Goal: Use online tool/utility: Utilize a website feature to perform a specific function

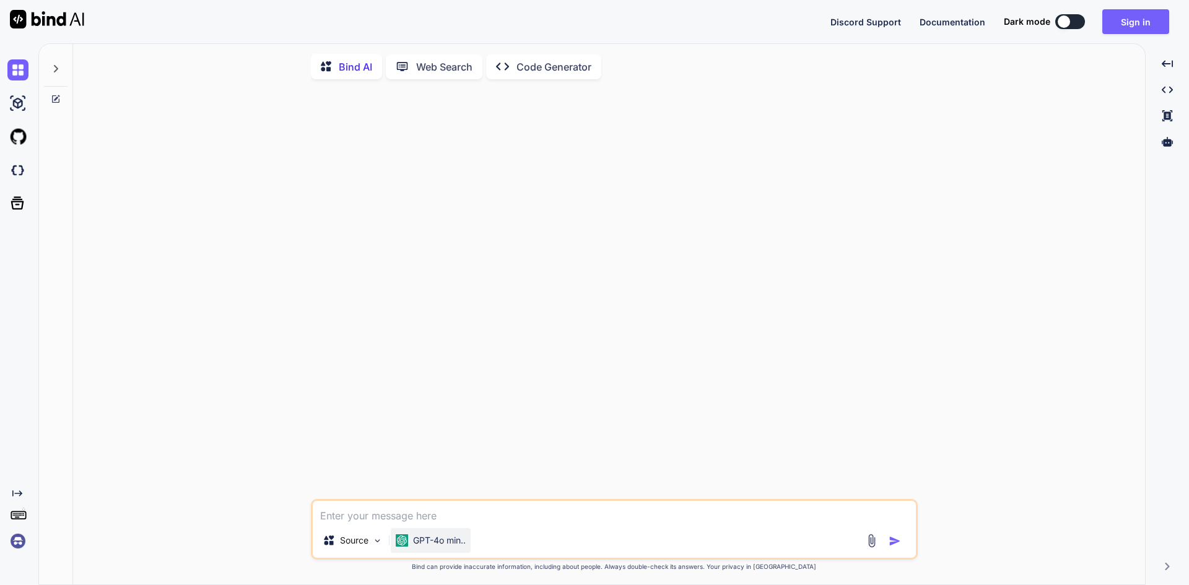
click at [443, 546] on p "GPT-4o min.." at bounding box center [439, 540] width 53 height 12
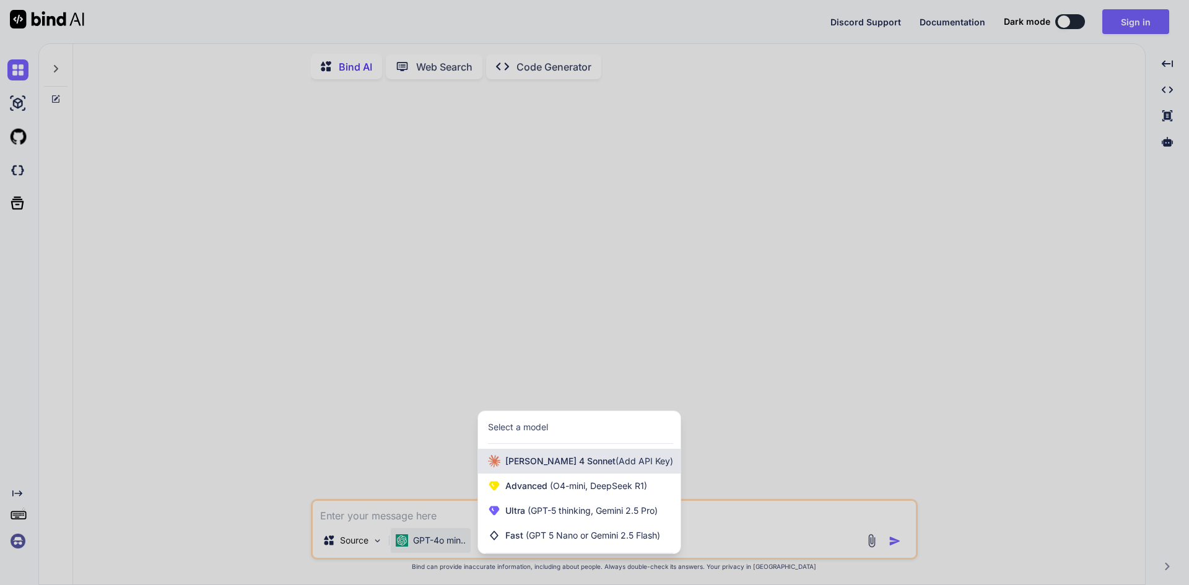
click at [557, 464] on span "Claude 4 Sonnet (Add API Key)" at bounding box center [589, 461] width 168 height 12
type textarea "x"
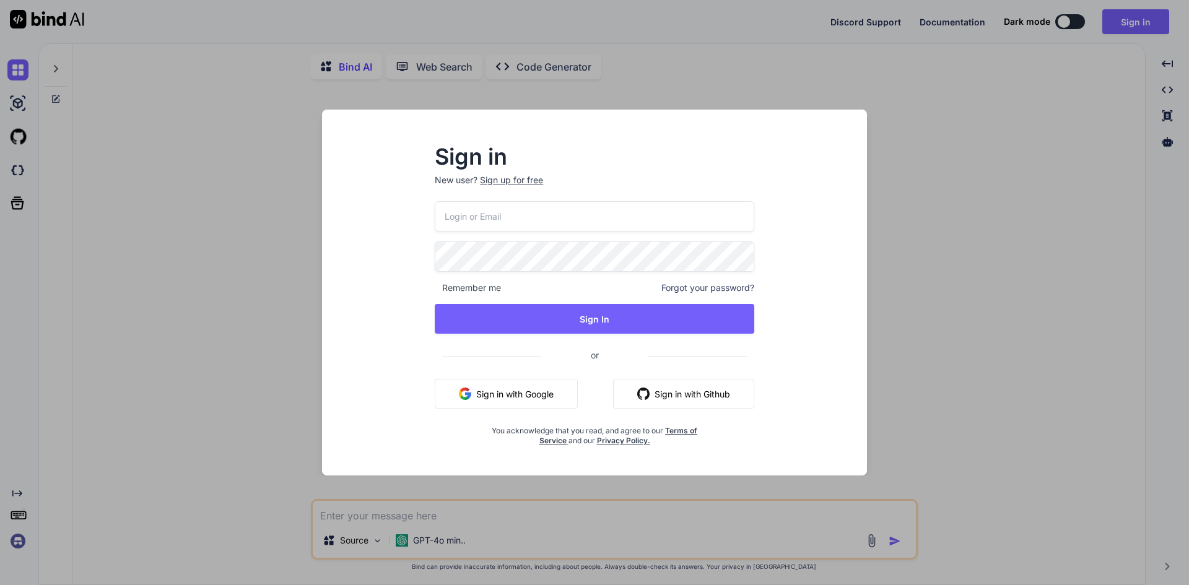
click at [564, 222] on input "email" at bounding box center [595, 216] width 320 height 30
paste input "[EMAIL_ADDRESS][DOMAIN_NAME]"
type input "[EMAIL_ADDRESS][DOMAIN_NAME]"
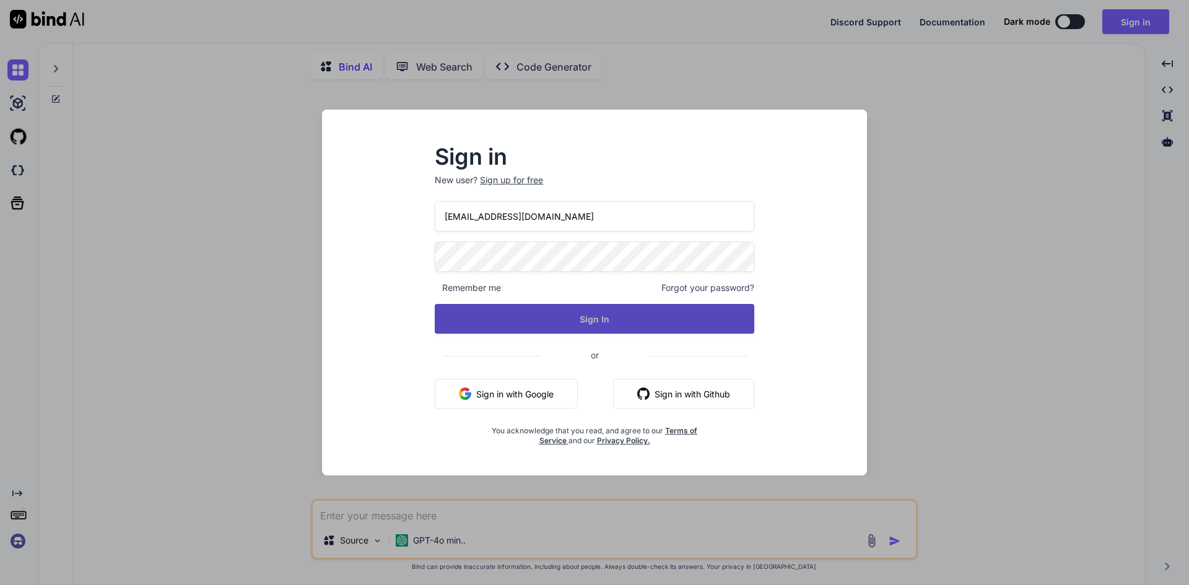
click at [494, 307] on button "Sign In" at bounding box center [595, 319] width 320 height 30
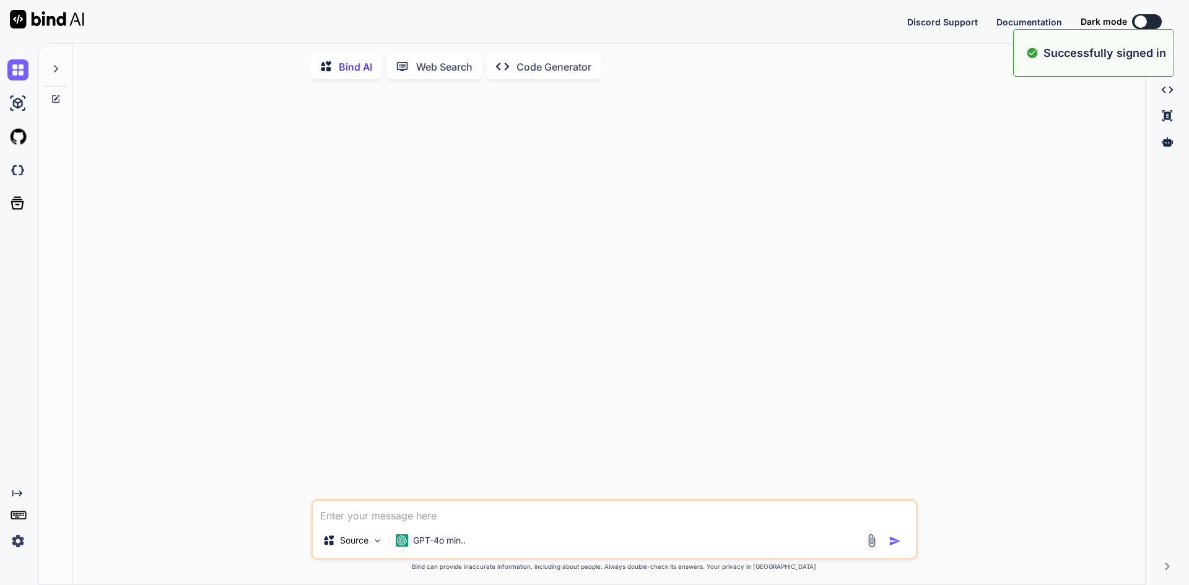
drag, startPoint x: 874, startPoint y: 348, endPoint x: 931, endPoint y: 255, distance: 109.5
click at [874, 347] on div at bounding box center [615, 294] width 604 height 410
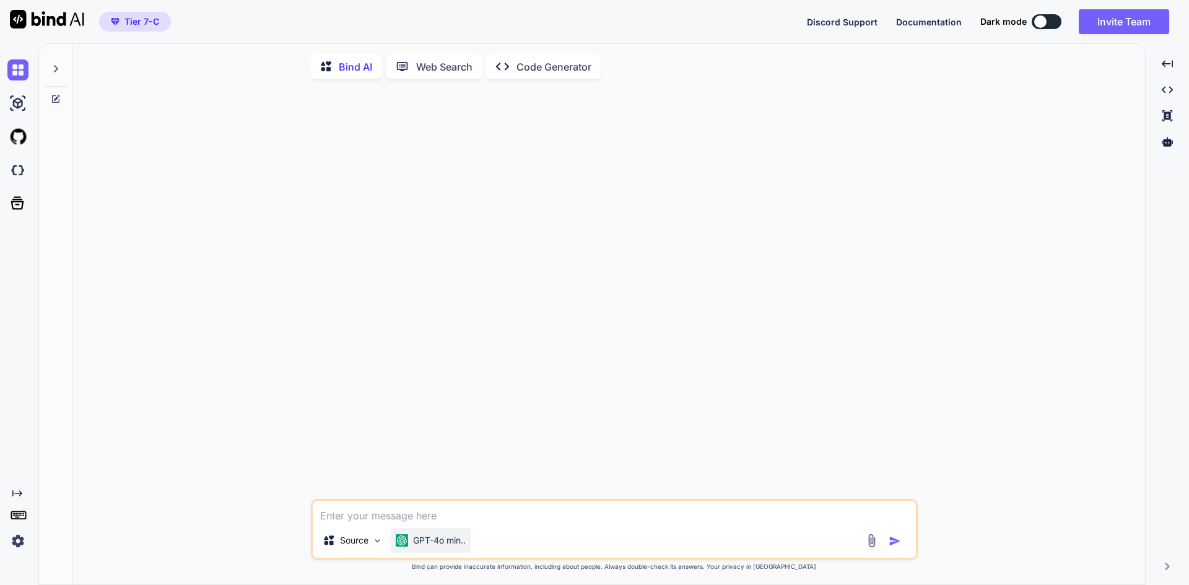
click at [414, 542] on p "GPT-4o min.." at bounding box center [439, 540] width 53 height 12
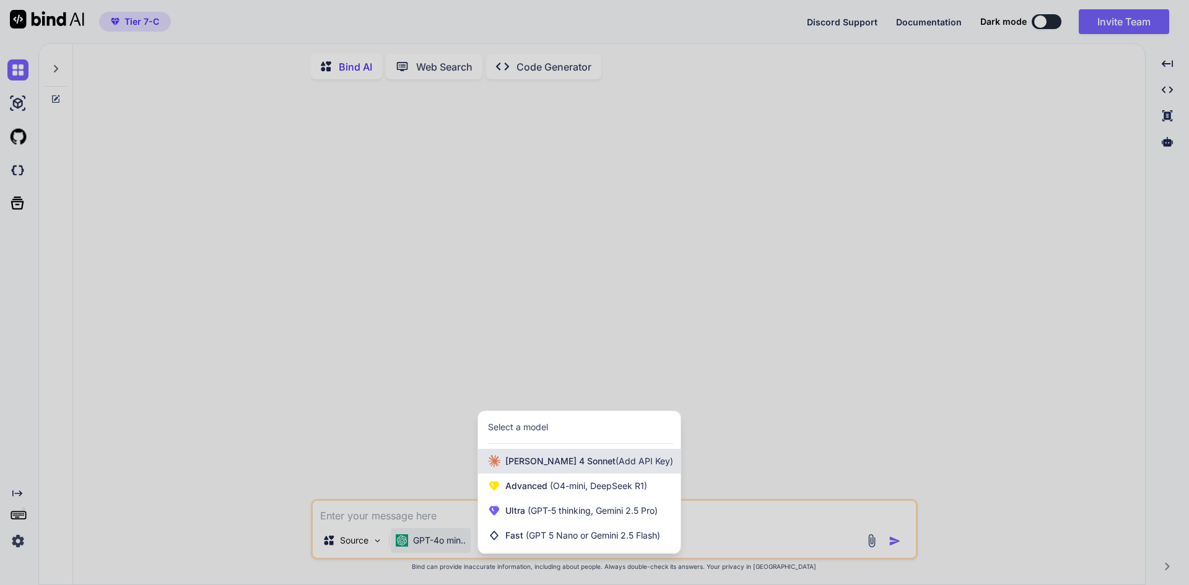
click at [547, 461] on span "Claude 4 Sonnet (Add API Key)" at bounding box center [589, 461] width 168 height 12
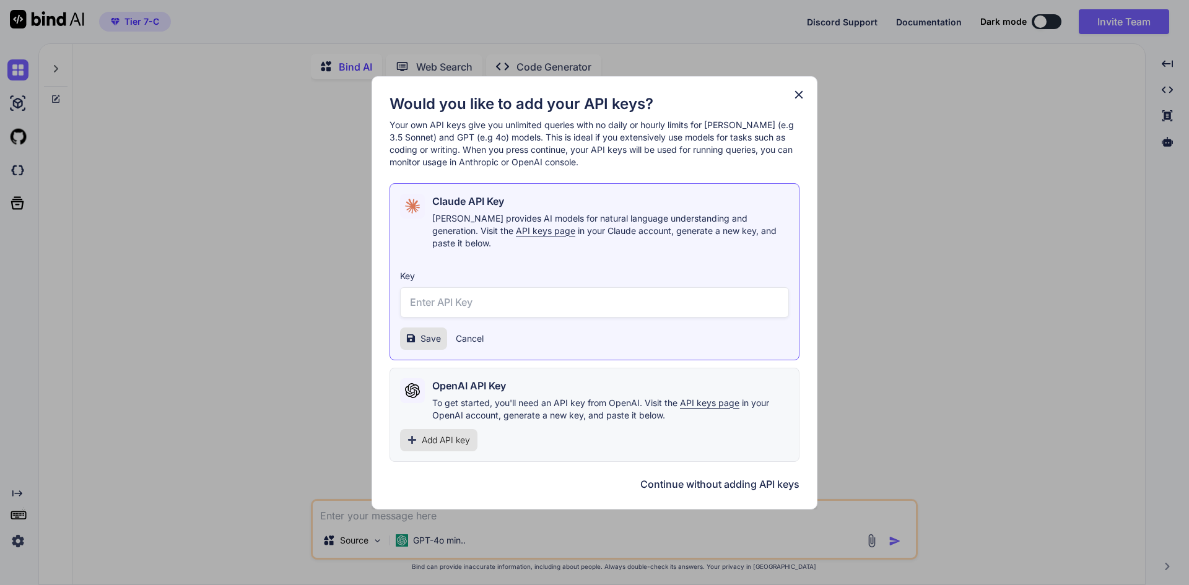
click at [477, 292] on input "text" at bounding box center [594, 302] width 389 height 30
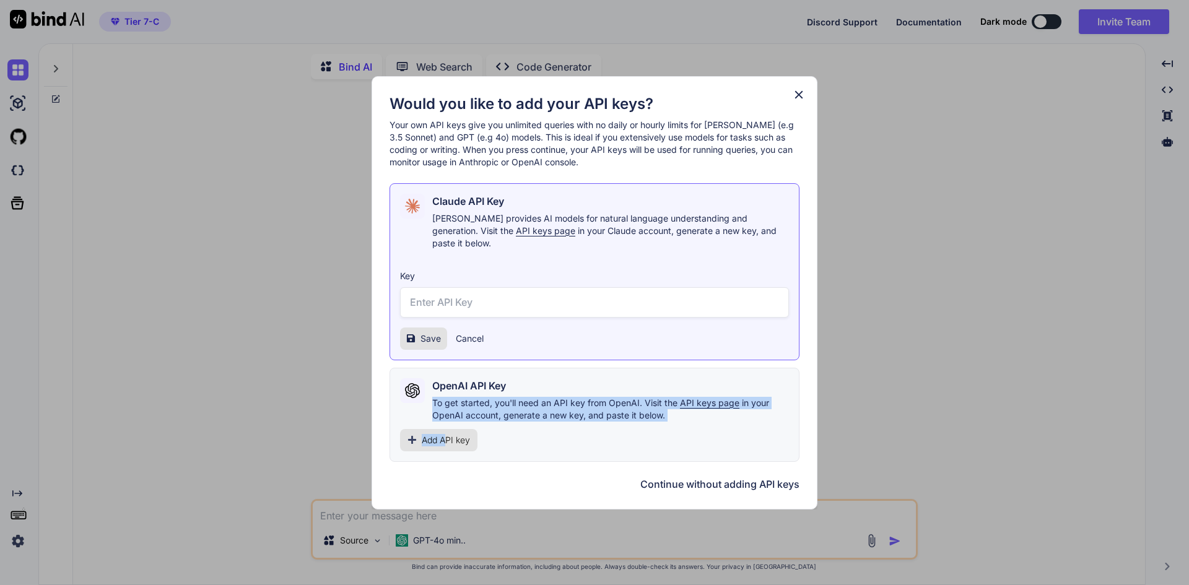
drag, startPoint x: 446, startPoint y: 430, endPoint x: 908, endPoint y: 287, distance: 482.8
click at [695, 368] on div "OpenAI API Key To get started, you'll need an API key from OpenAI. Visit the AP…" at bounding box center [595, 415] width 410 height 94
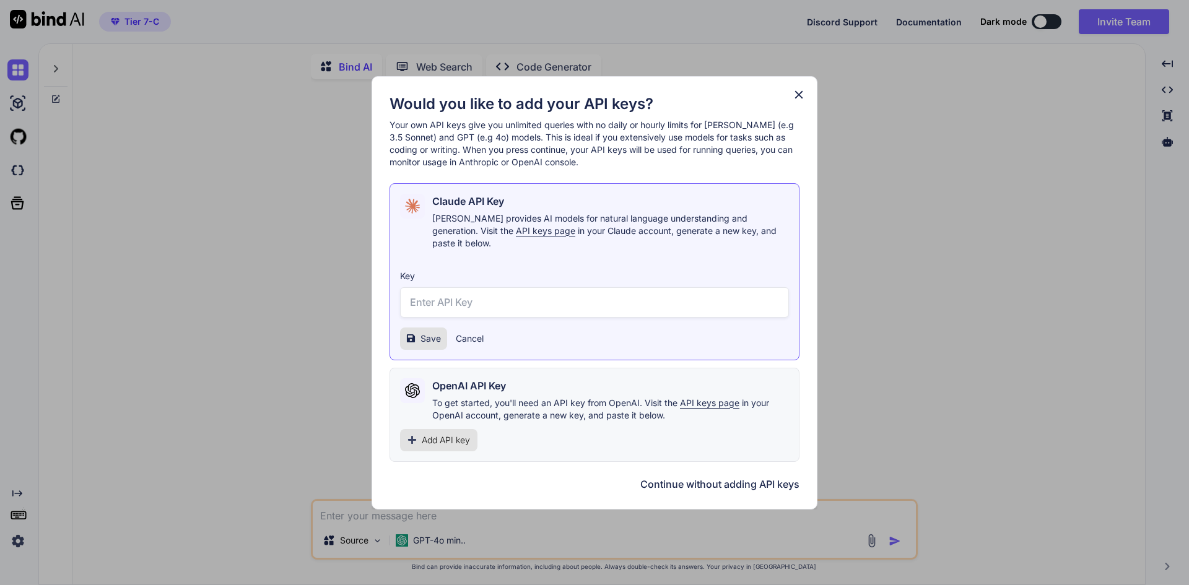
drag, startPoint x: 936, startPoint y: 261, endPoint x: 813, endPoint y: 173, distance: 151.0
click at [936, 260] on div "Would you like to add your API keys? Your own API keys give you unlimited queri…" at bounding box center [594, 292] width 1189 height 585
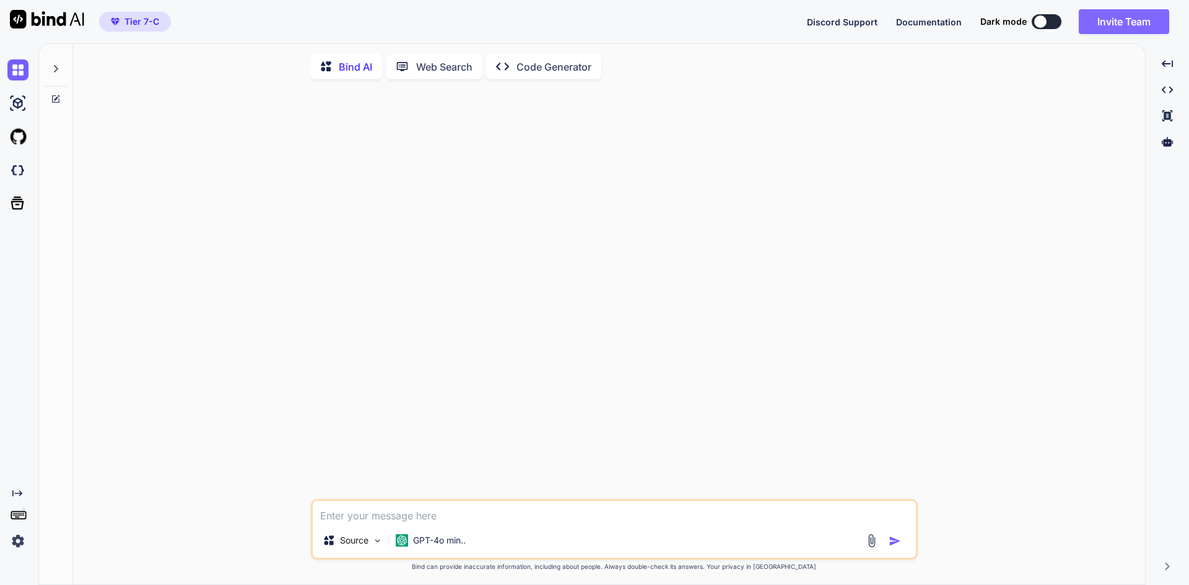
click at [1134, 20] on button "Invite Team" at bounding box center [1124, 21] width 90 height 25
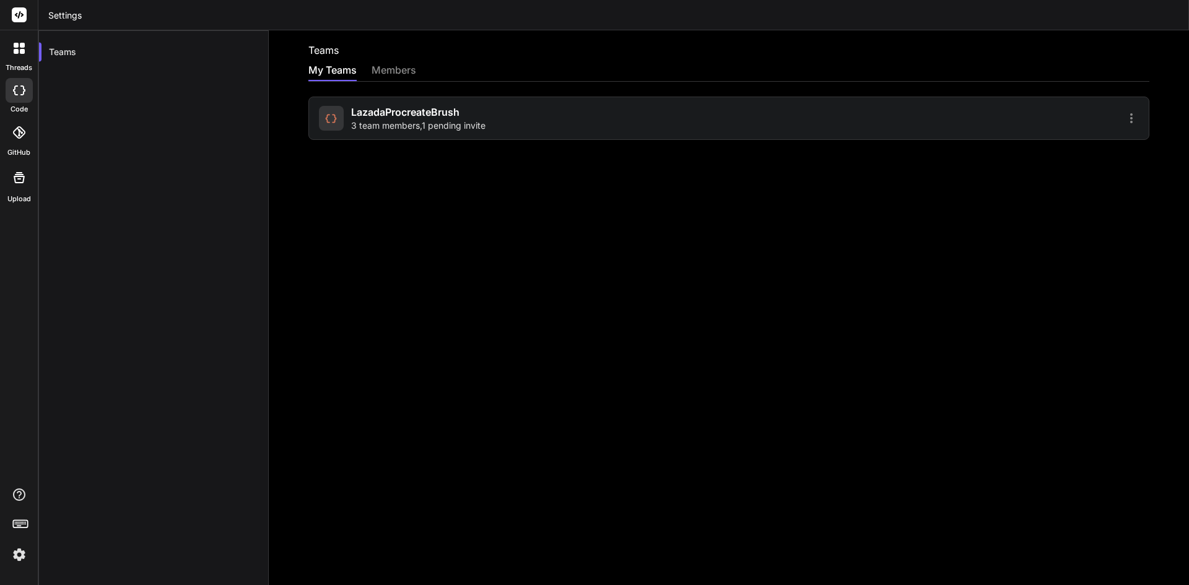
click at [20, 551] on img at bounding box center [19, 554] width 21 height 21
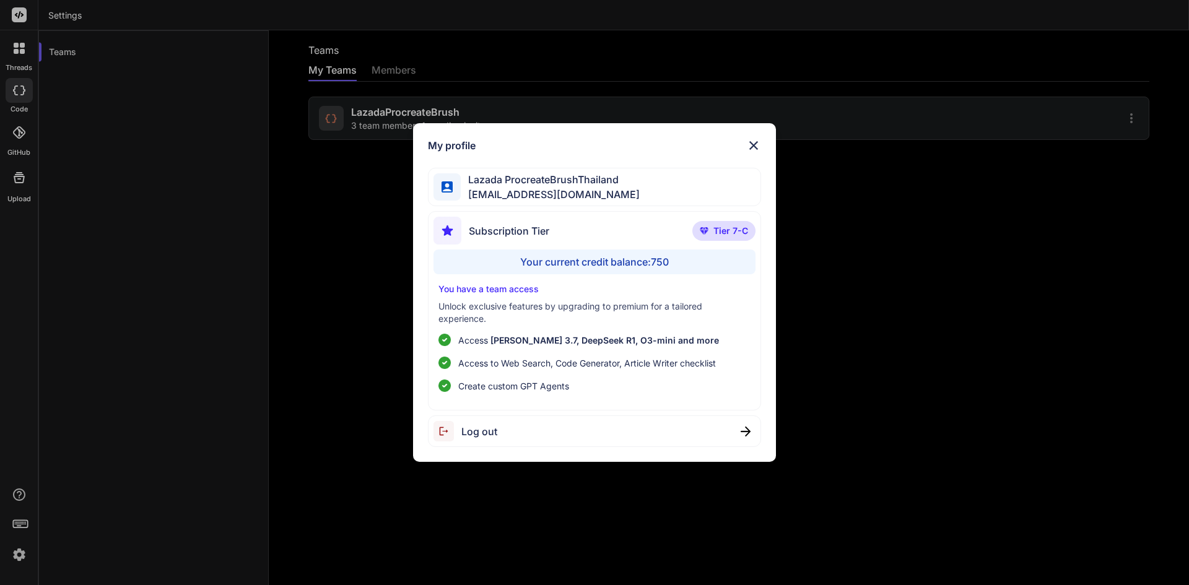
click at [216, 307] on div "My profile Lazada ProcreateBrushThailand [EMAIL_ADDRESS][DOMAIN_NAME] Subscript…" at bounding box center [594, 292] width 1189 height 585
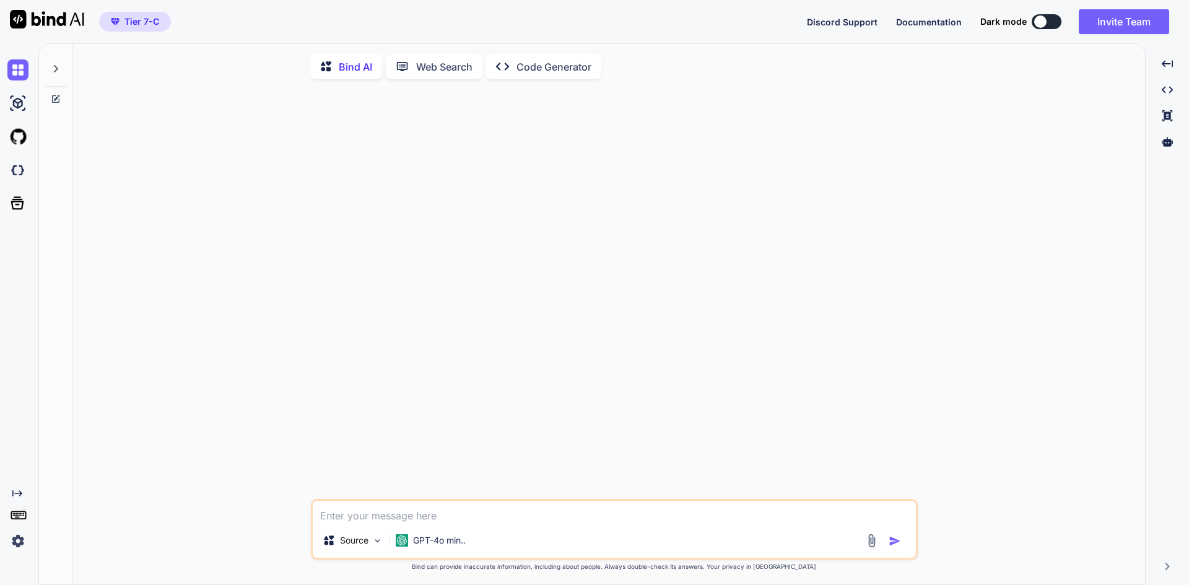
click at [1048, 27] on button at bounding box center [1047, 21] width 30 height 15
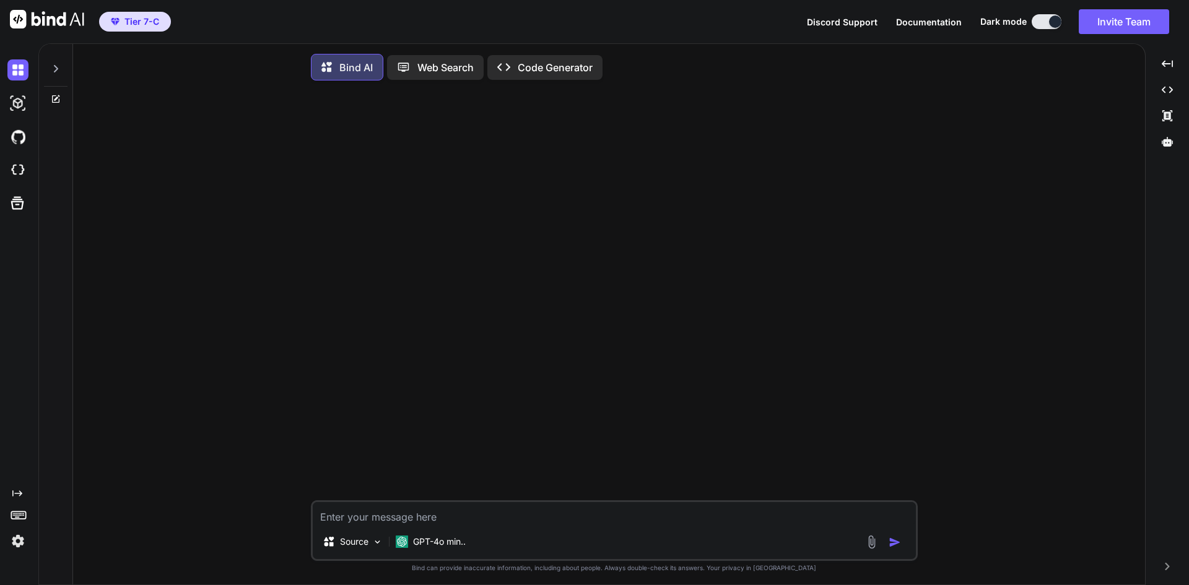
click at [141, 10] on div "Tier 7-C" at bounding box center [85, 21] width 171 height 43
click at [139, 28] on button "Tier 7-C" at bounding box center [135, 22] width 72 height 20
click at [22, 534] on img at bounding box center [17, 541] width 21 height 21
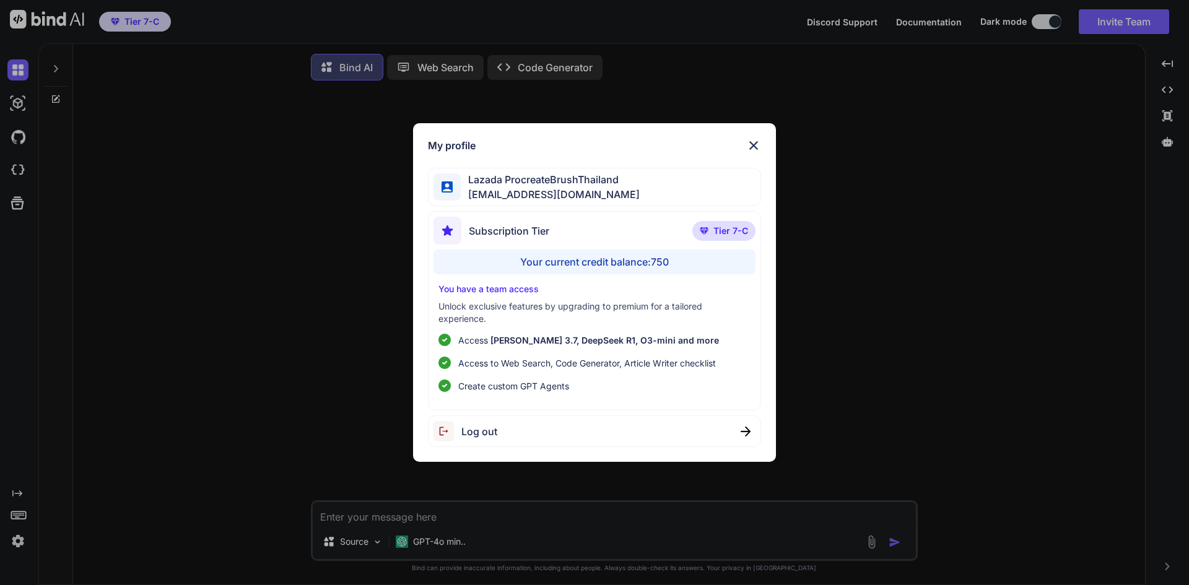
click at [515, 222] on div "Subscription Tier" at bounding box center [491, 231] width 116 height 28
click at [519, 190] on span "[EMAIL_ADDRESS][DOMAIN_NAME]" at bounding box center [550, 194] width 179 height 15
click at [288, 264] on div "My profile Lazada ProcreateBrushThailand [EMAIL_ADDRESS][DOMAIN_NAME] Subscript…" at bounding box center [594, 292] width 1189 height 585
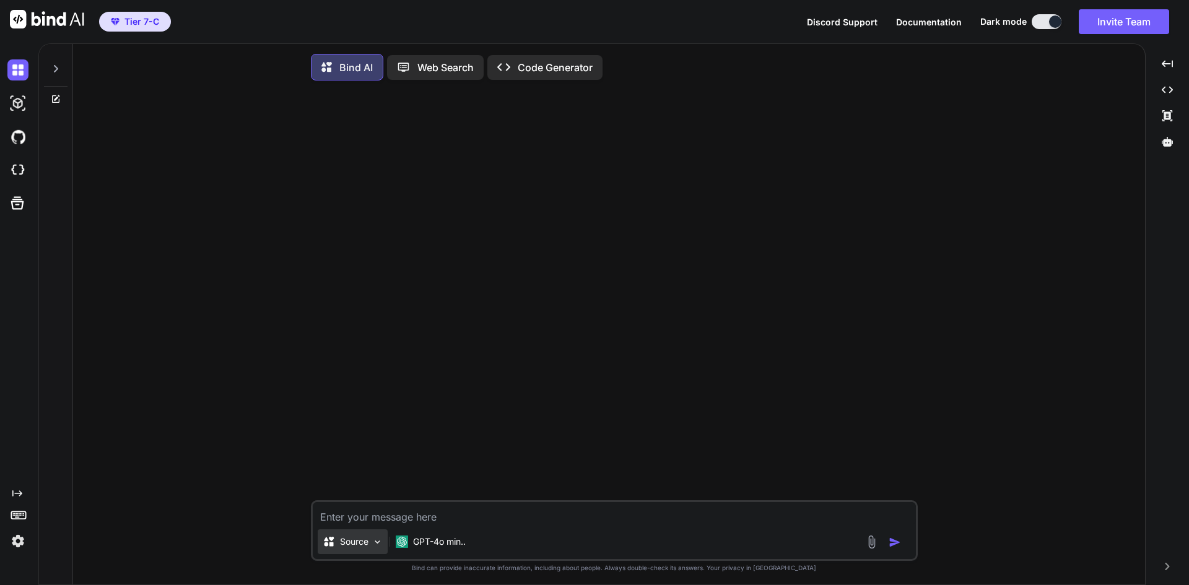
click at [358, 545] on p "Source" at bounding box center [354, 542] width 28 height 12
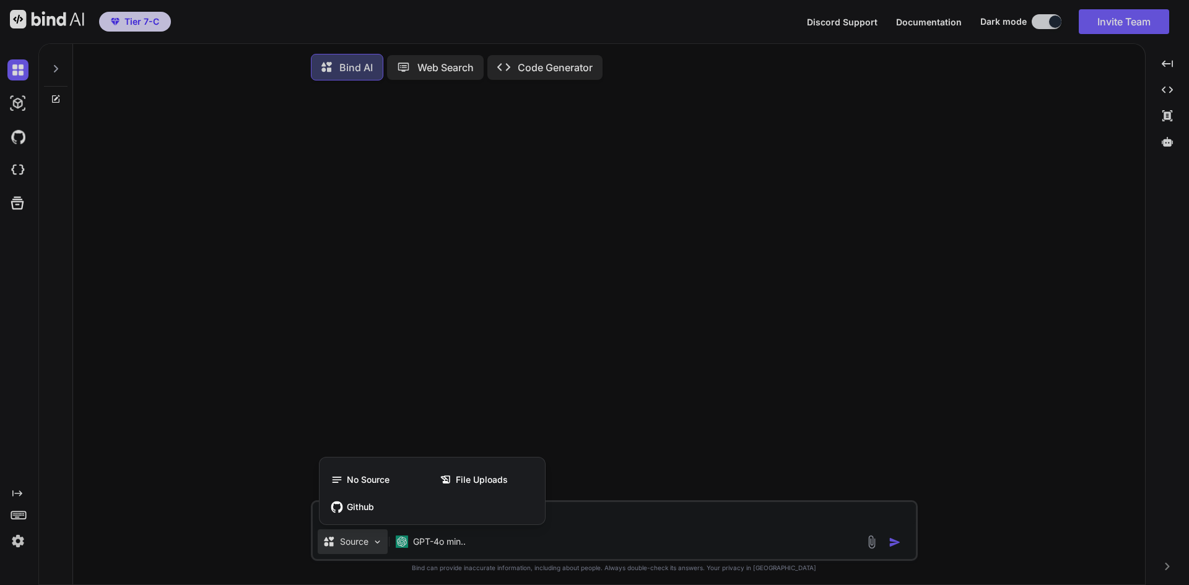
click at [359, 538] on div at bounding box center [594, 292] width 1189 height 585
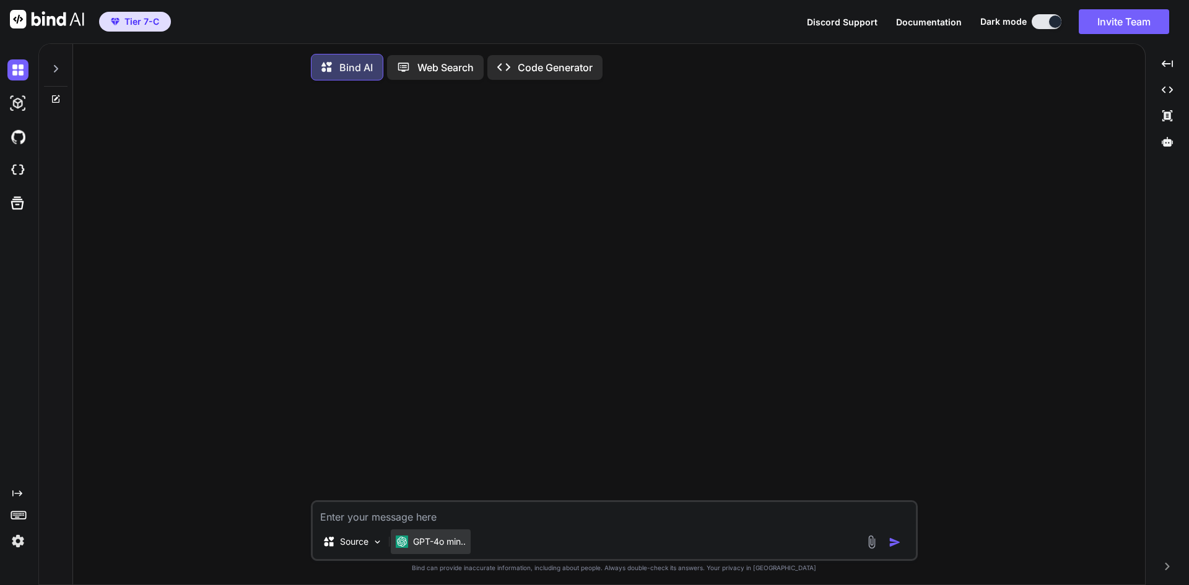
click at [431, 544] on p "GPT-4o min.." at bounding box center [439, 542] width 53 height 12
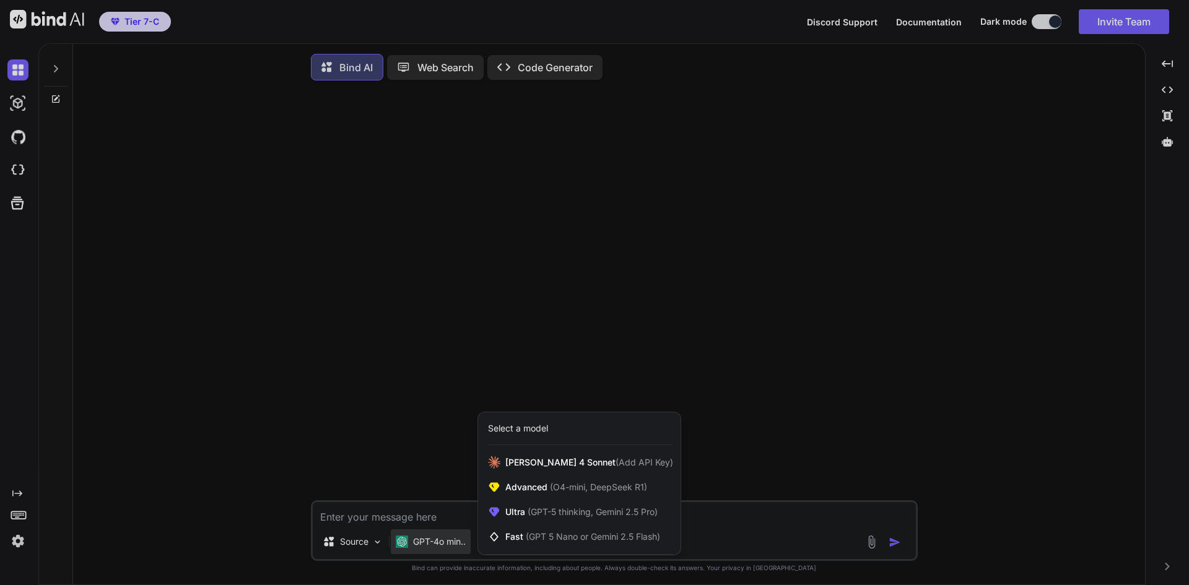
click at [736, 540] on div at bounding box center [594, 292] width 1189 height 585
type textarea "x"
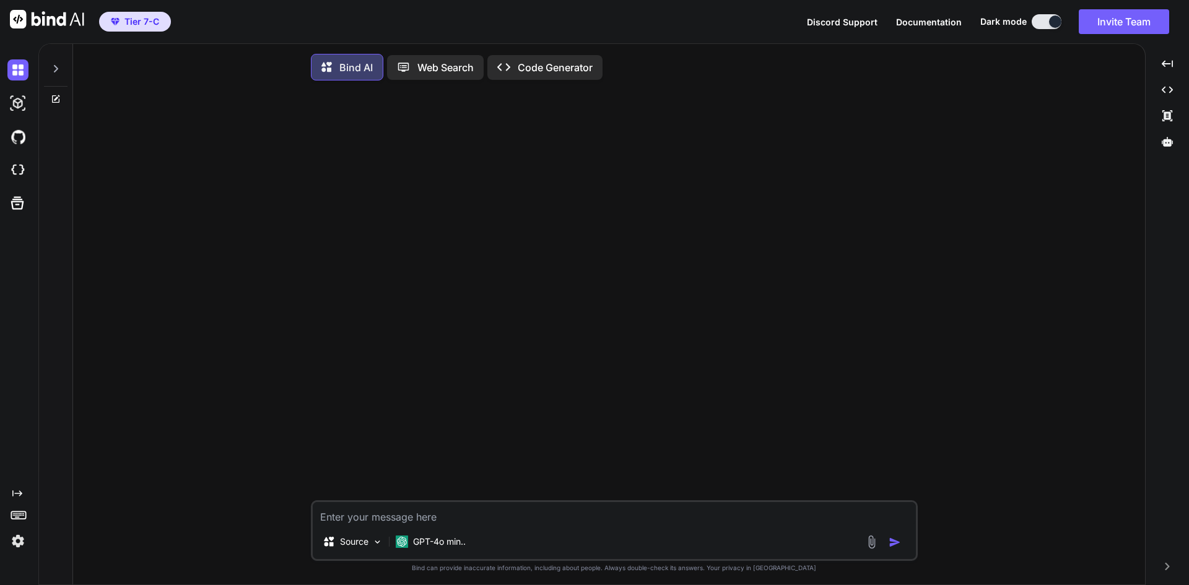
click at [579, 523] on textarea at bounding box center [614, 513] width 603 height 22
type textarea "s"
type textarea "x"
click at [539, 79] on div "Bind AI Web Search Created with Pixso. Code Generator" at bounding box center [456, 67] width 291 height 27
click at [531, 63] on p "Code Generator" at bounding box center [555, 67] width 75 height 15
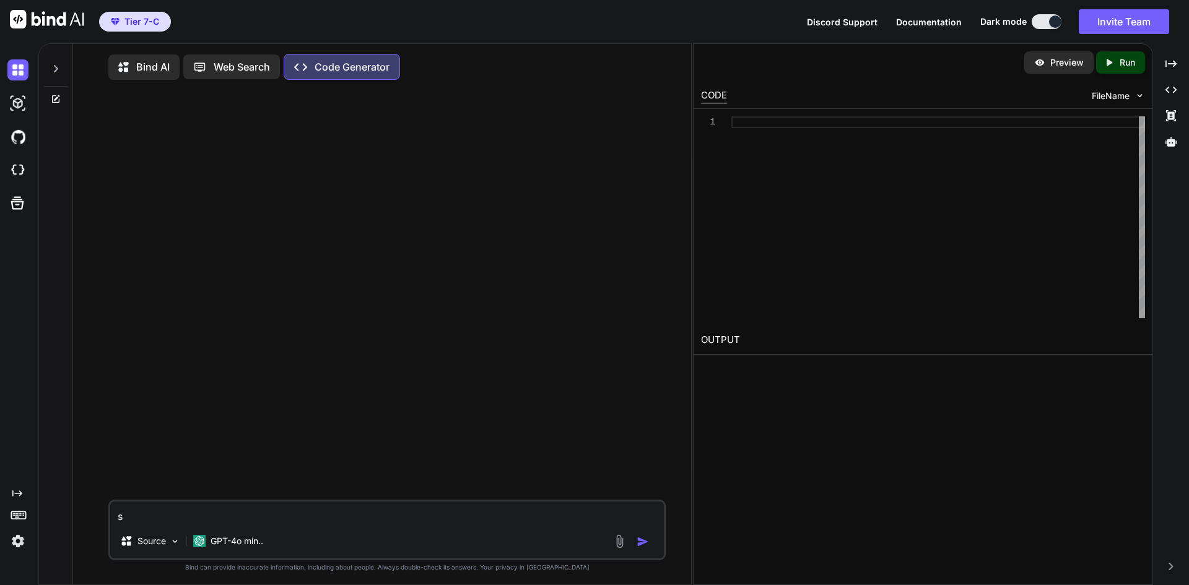
click at [162, 58] on div "Bind AI" at bounding box center [143, 66] width 71 height 25
click at [204, 515] on textarea "s" at bounding box center [387, 513] width 554 height 22
drag, startPoint x: 177, startPoint y: 527, endPoint x: 141, endPoint y: 530, distance: 36.7
click at [146, 529] on div "s Source GPT-4o min.." at bounding box center [386, 530] width 557 height 61
type textarea "x"
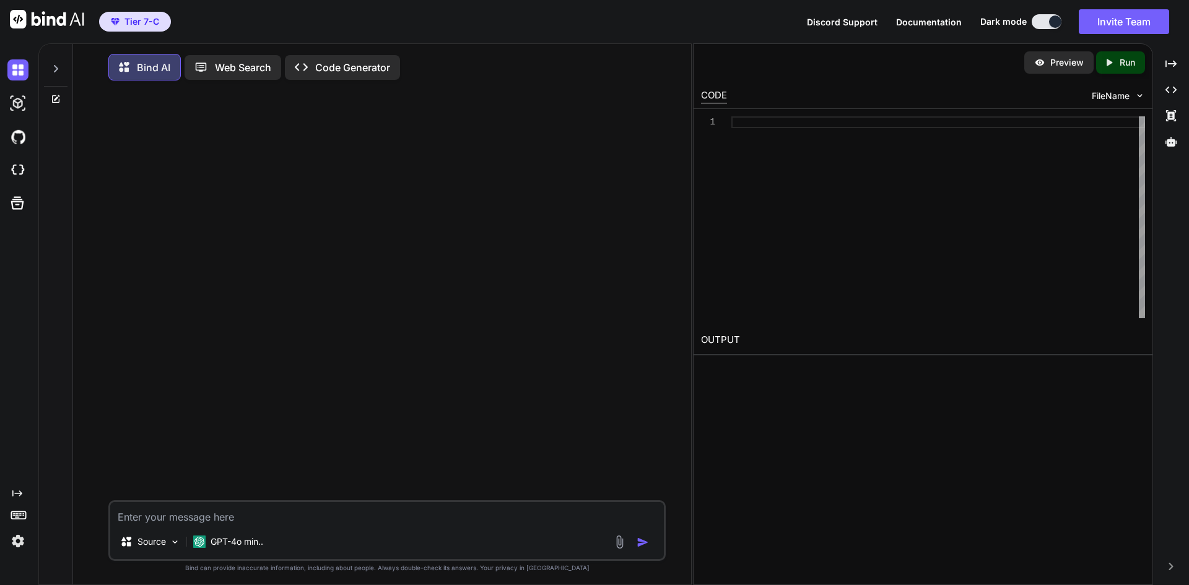
click at [373, 513] on textarea at bounding box center [387, 513] width 554 height 22
paste textarea "แก้ UI/UX ไห้สวยๆทีมสีคือดำอวกาศทำไห้สวยๆแบบสุดๆแล้วก็ Animation effect / backg…"
type textarea "x"
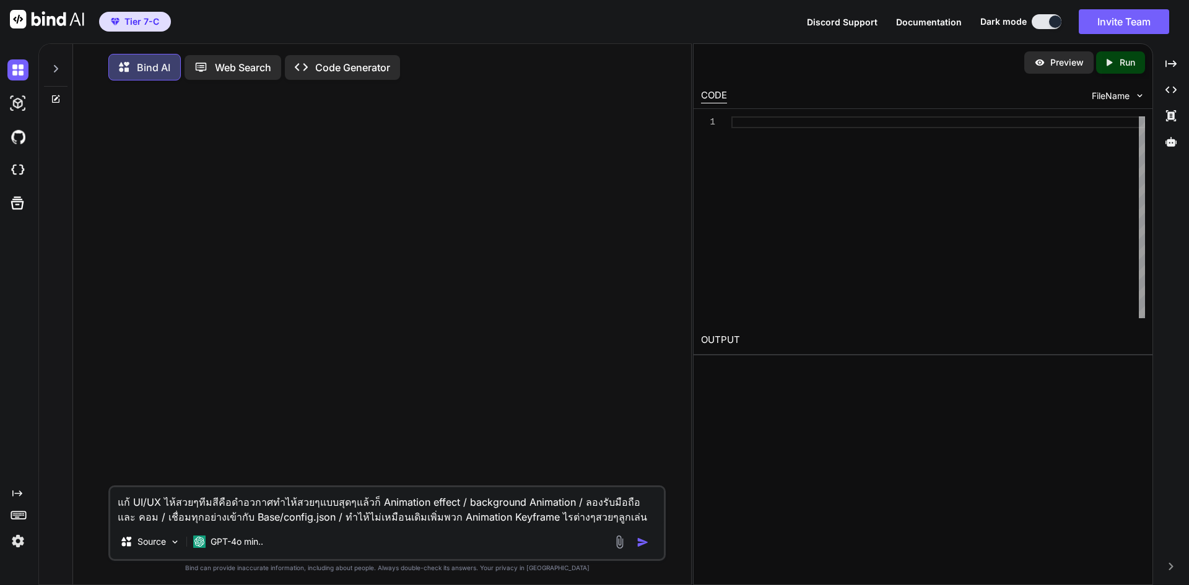
type textarea "แก้ UI/UX ไห้สวยๆทีมสีคือดำอวกาศทำไห้สวยๆแบบสุดๆแล้วก็ Animation effect / backg…"
click at [635, 520] on textarea "แก้ UI/UX ไห้สวยๆทีมสีคือดำอวกาศทำไห้สวยๆแบบสุดๆแล้วก็ Animation effect / backg…" at bounding box center [387, 505] width 554 height 37
paste textarea "<!DOCTYPE html> <html lang="th"> <head> <meta charset="UTF-8"> <meta name="view…"
type textarea "x"
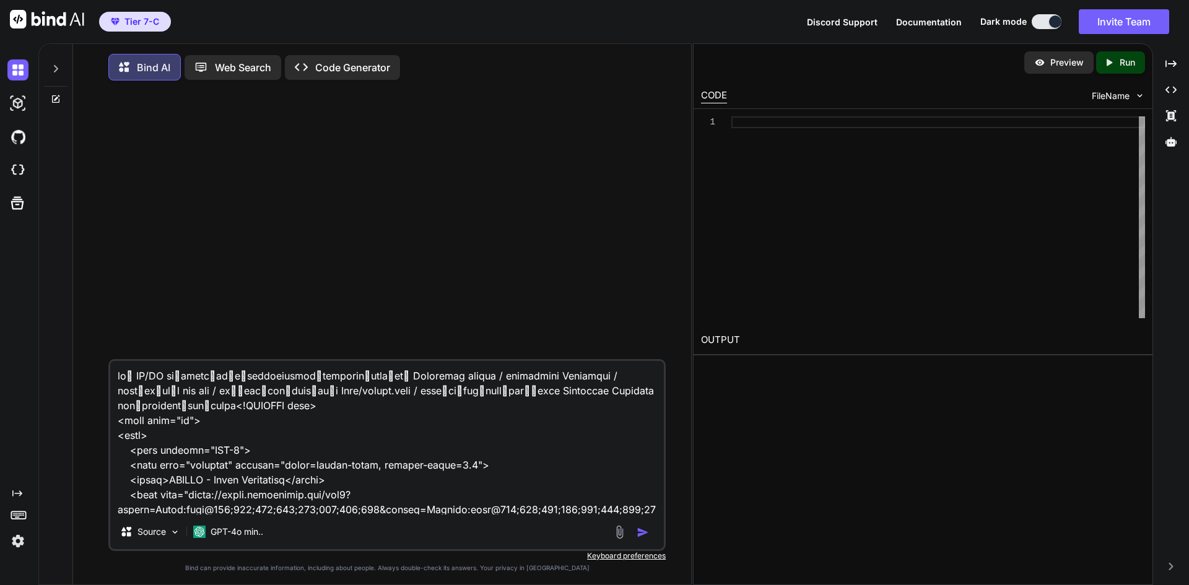
scroll to position [24584, 0]
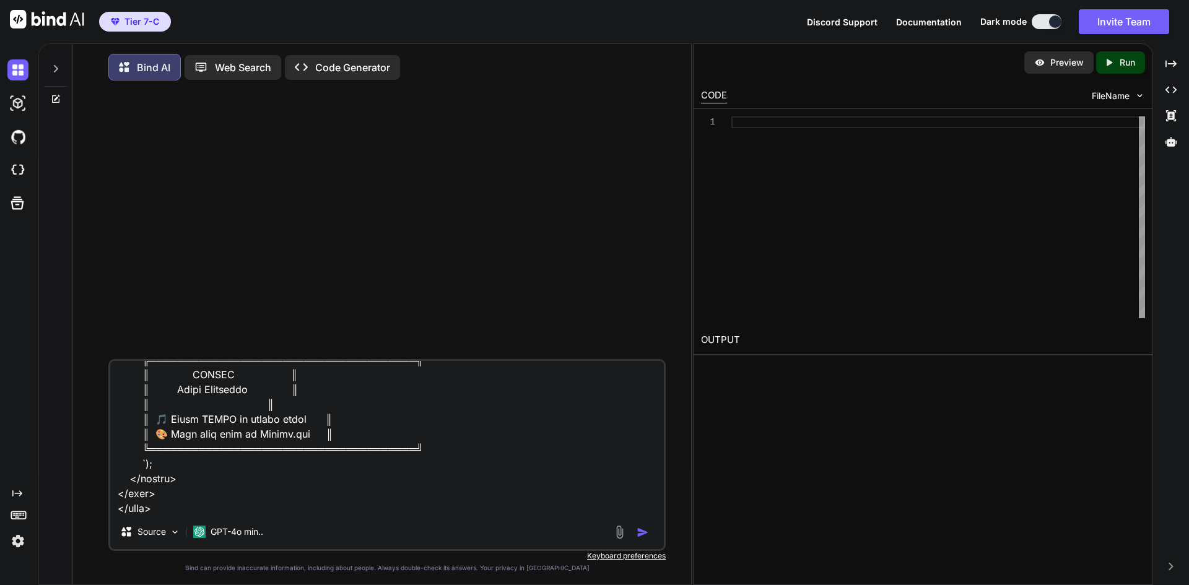
type textarea "lo้ IP/DO si้ametcีadีeืseddoeiusmod้temporinุutla้et็ Doloremag aliqua / enima…"
click at [640, 533] on img "button" at bounding box center [643, 532] width 12 height 12
type textarea "x"
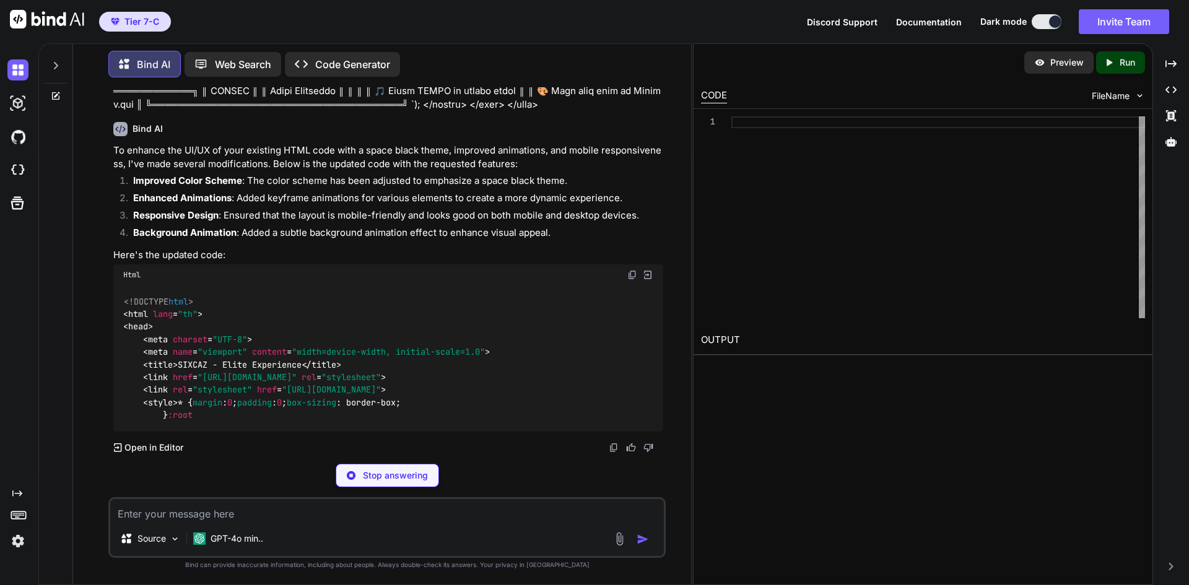
scroll to position [4228, 0]
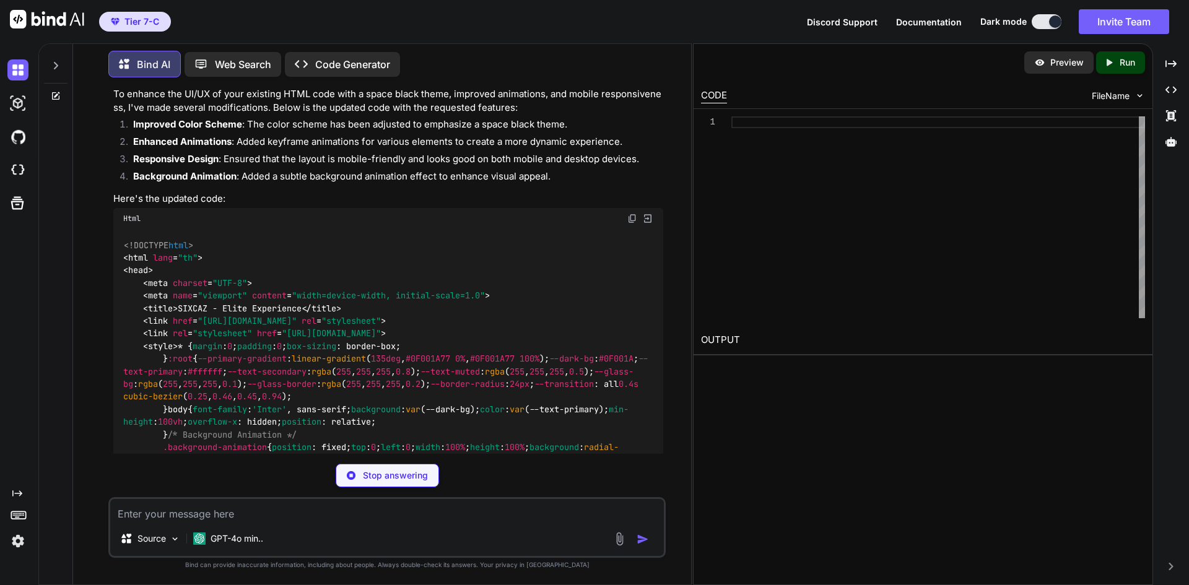
type textarea "x"
type textarea "</body> </html>"
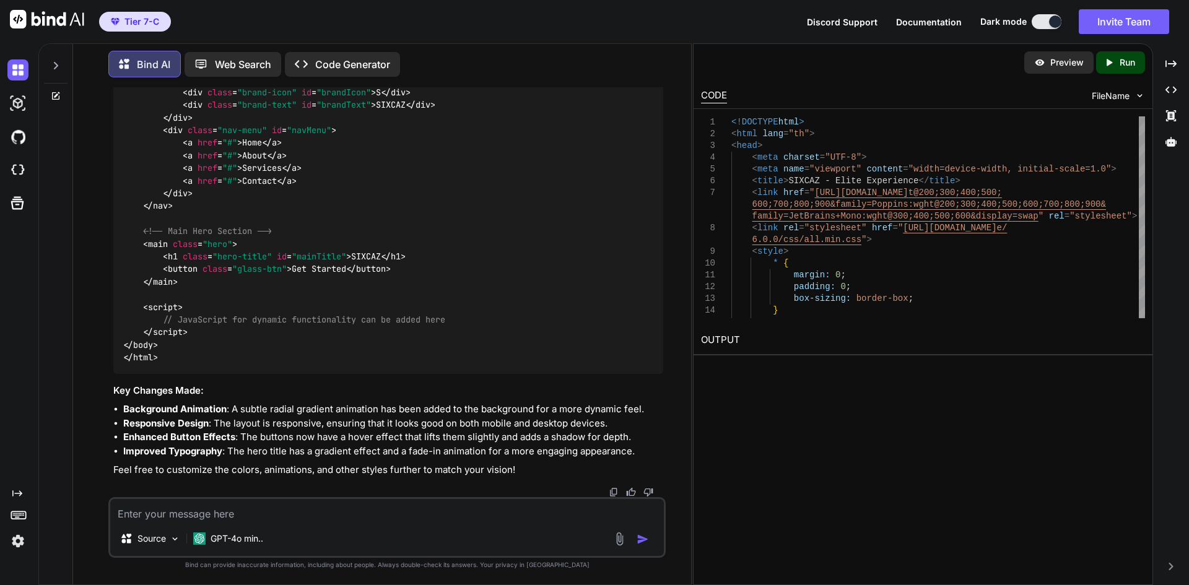
scroll to position [6172, 0]
click at [284, 507] on textarea at bounding box center [387, 510] width 554 height 22
type textarea "x"
type textarea "g"
type textarea "x"
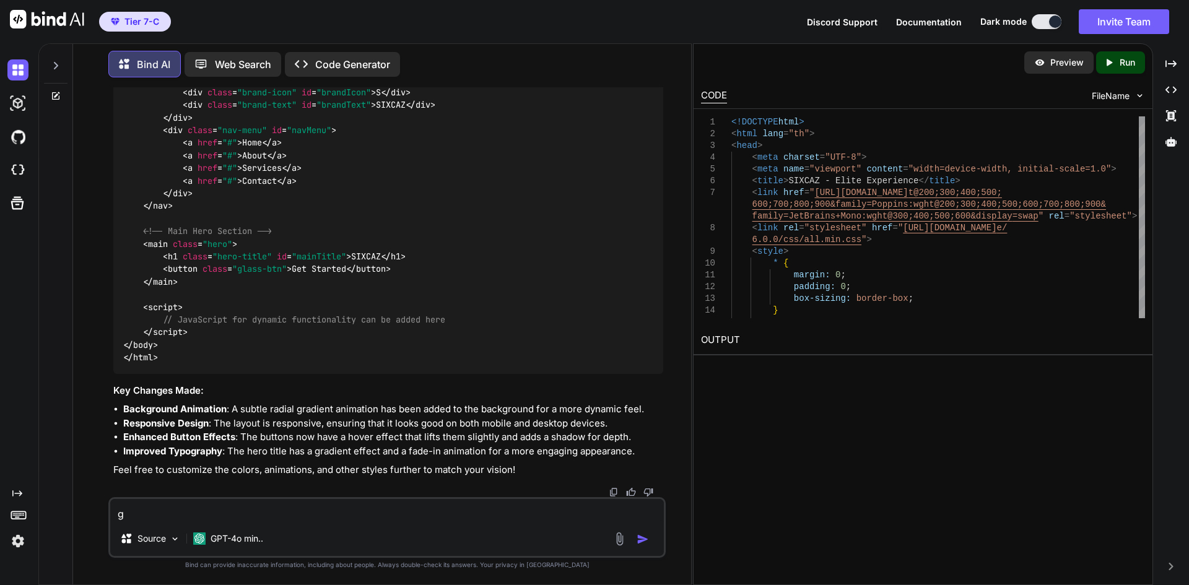
type textarea "gi"
type textarea "x"
type textarea "giv"
type textarea "x"
type textarea "give"
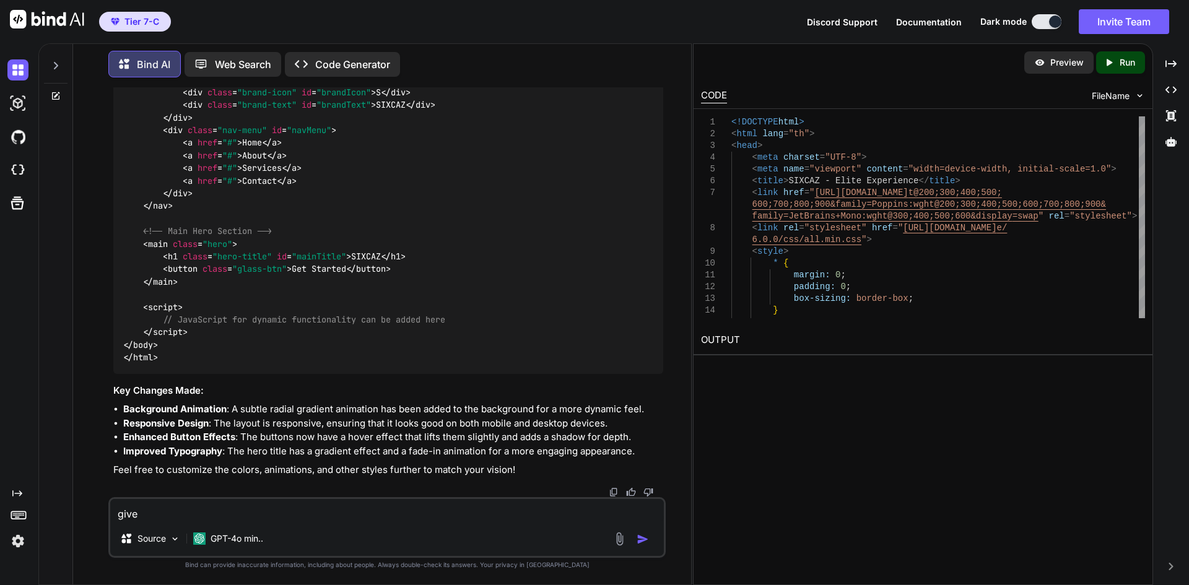
type textarea "x"
type textarea "give"
type textarea "x"
type textarea "give m"
type textarea "x"
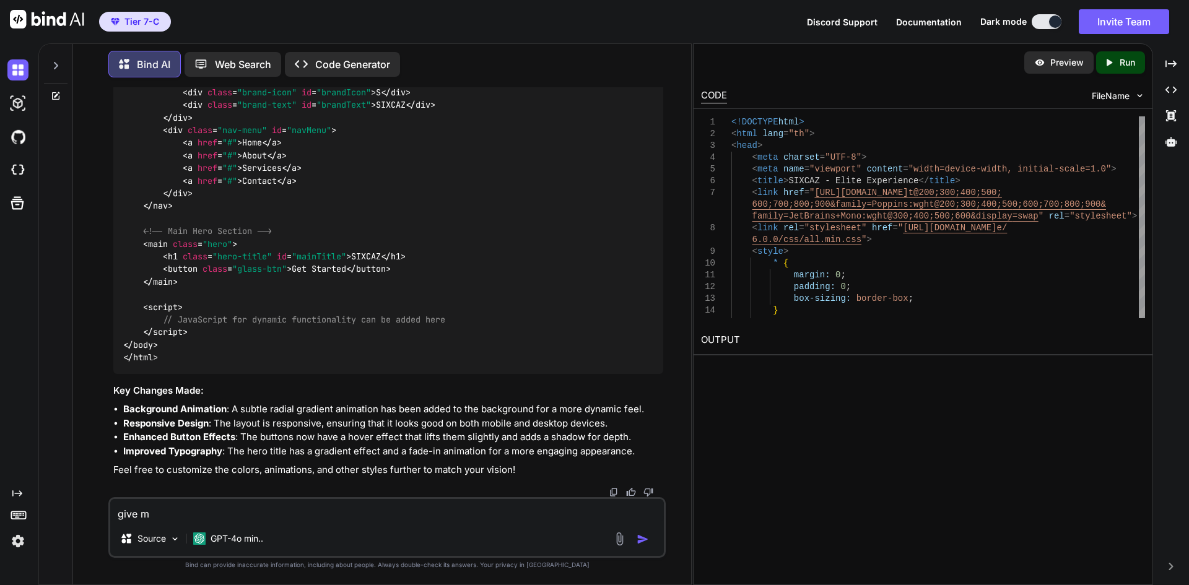
type textarea "give me"
type textarea "x"
type textarea "give me"
type textarea "x"
type textarea "give me f"
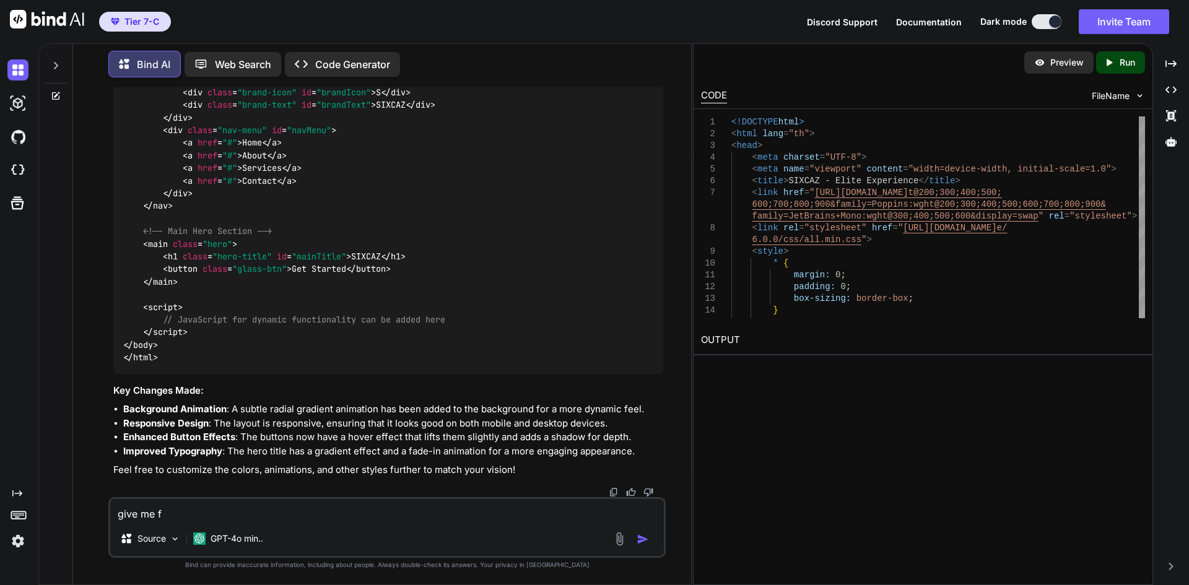
type textarea "x"
type textarea "give me fu"
type textarea "x"
type textarea "give me ful"
type textarea "x"
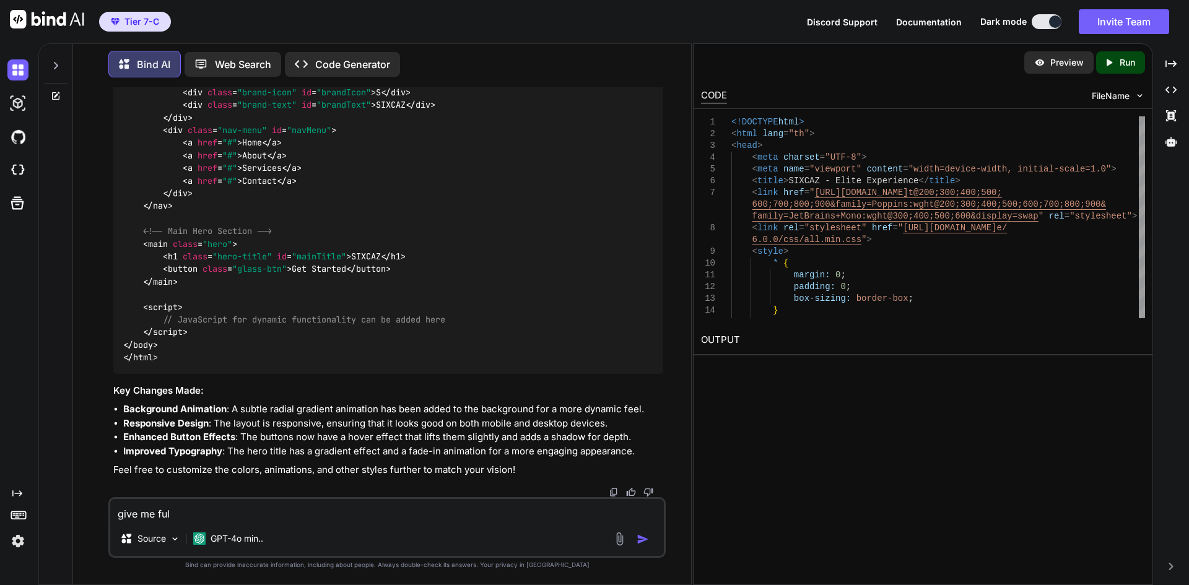
type textarea "give me full"
type textarea "x"
type textarea "give me full"
type textarea "x"
type textarea "give me full c"
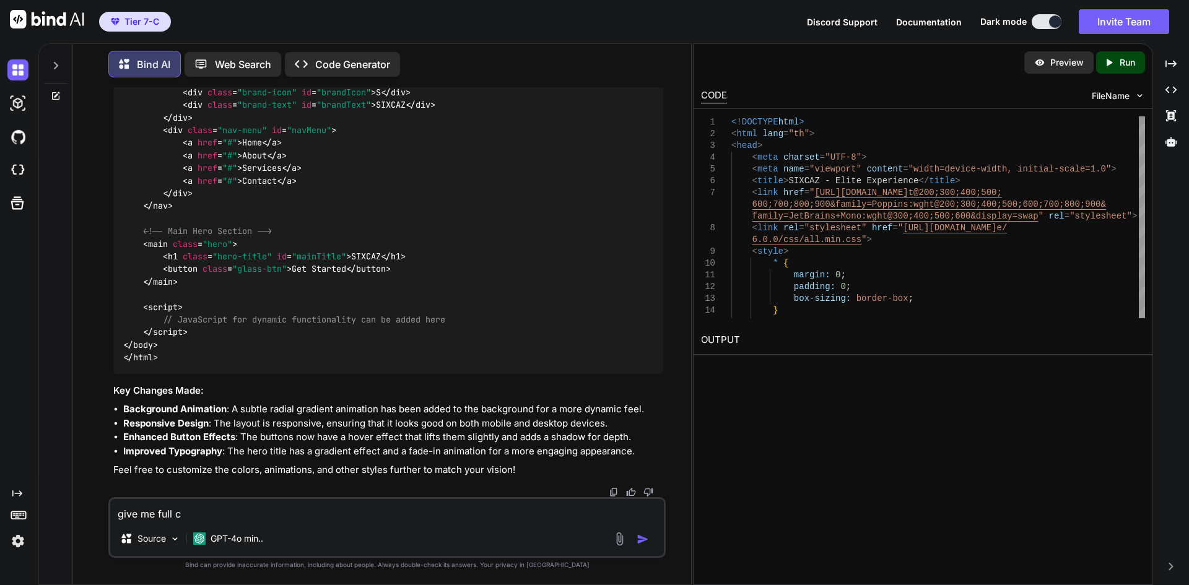
type textarea "x"
type textarea "give me full co"
type textarea "x"
type textarea "give me full cod"
type textarea "x"
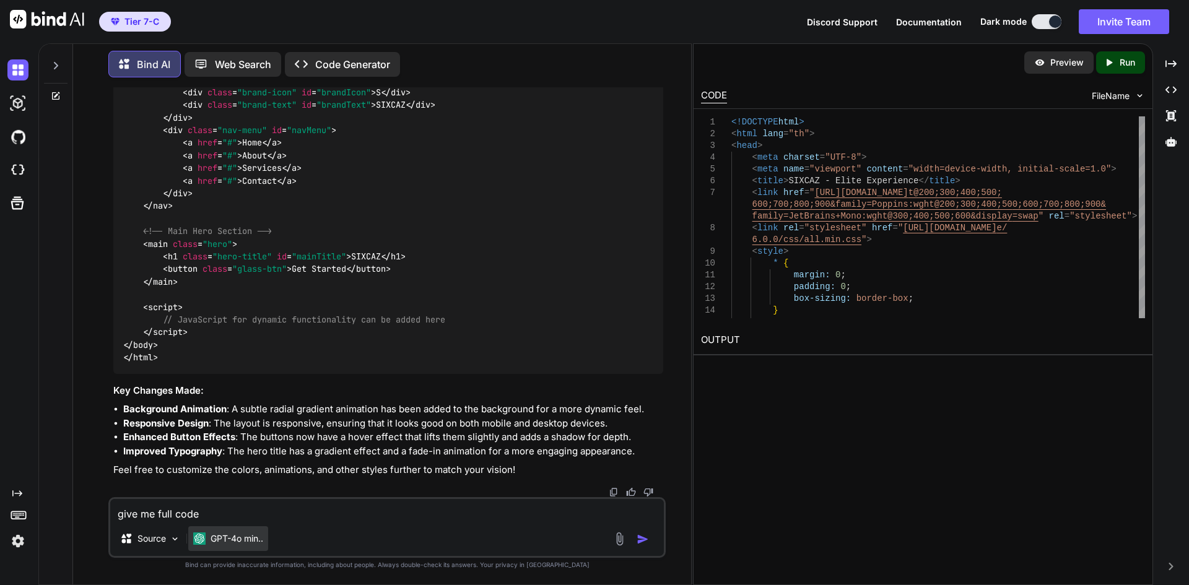
type textarea "give me full code"
click at [250, 541] on p "GPT-4o min.." at bounding box center [237, 539] width 53 height 12
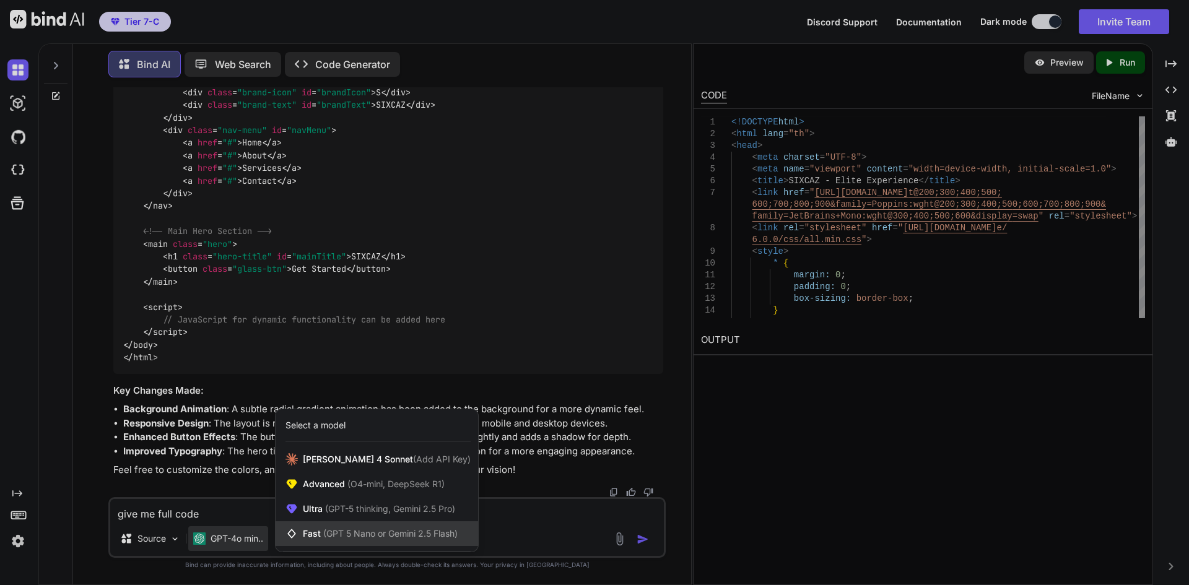
click at [396, 532] on span "(GPT 5 Nano or Gemini 2.5 Flash)" at bounding box center [390, 533] width 134 height 11
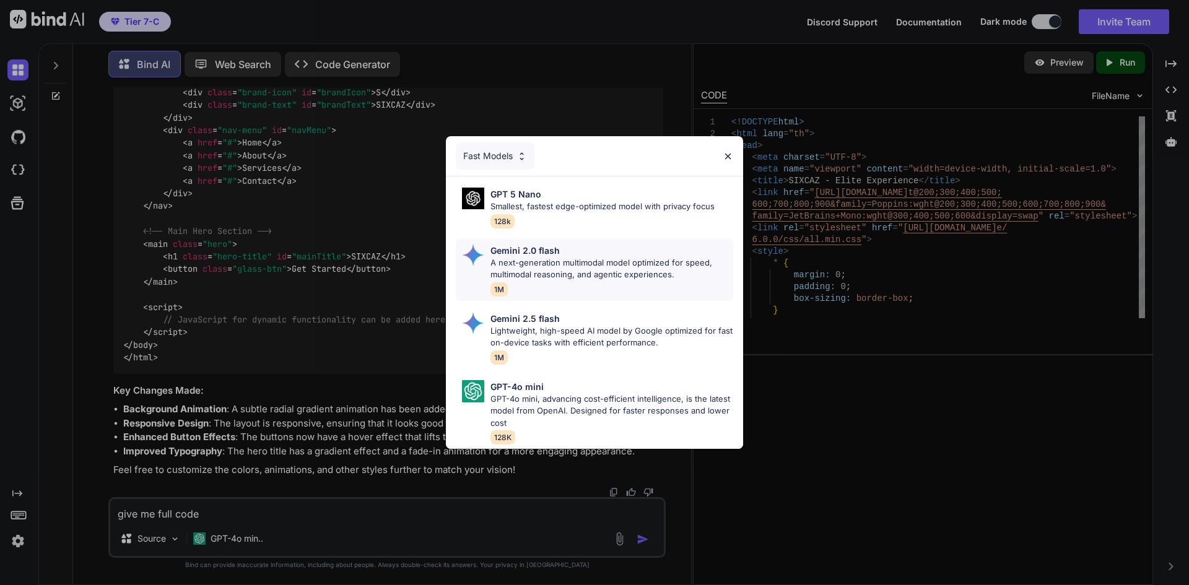
click at [547, 259] on p "A next-generation multimodal model optimized for speed, multimodal reasoning, a…" at bounding box center [611, 269] width 243 height 24
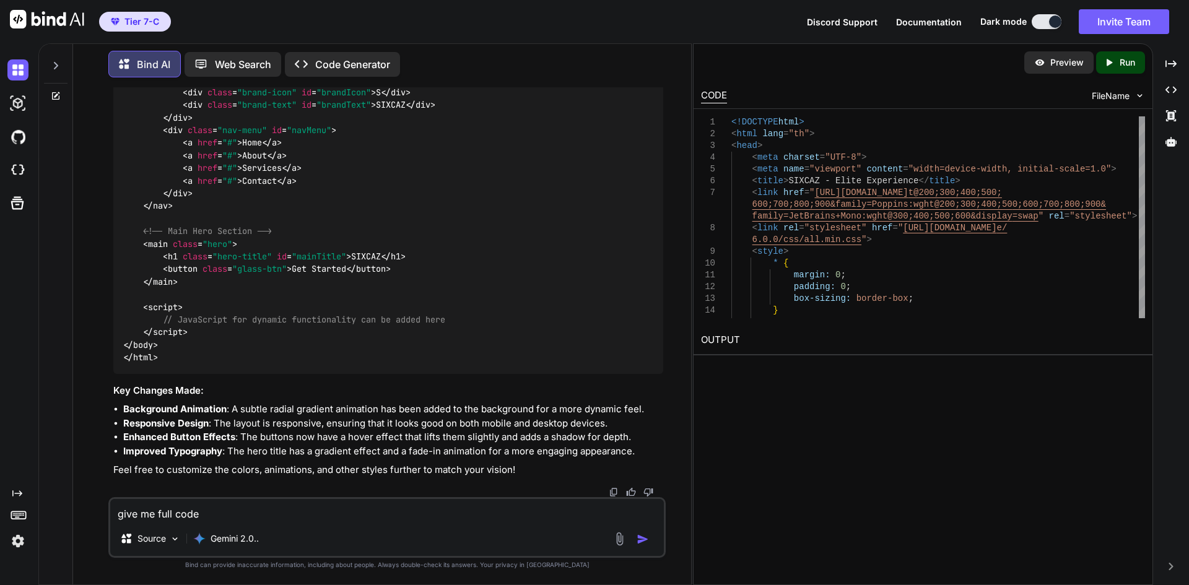
click at [461, 504] on textarea "give me full code" at bounding box center [387, 510] width 554 height 22
click at [647, 538] on img "button" at bounding box center [643, 539] width 12 height 12
type textarea "x"
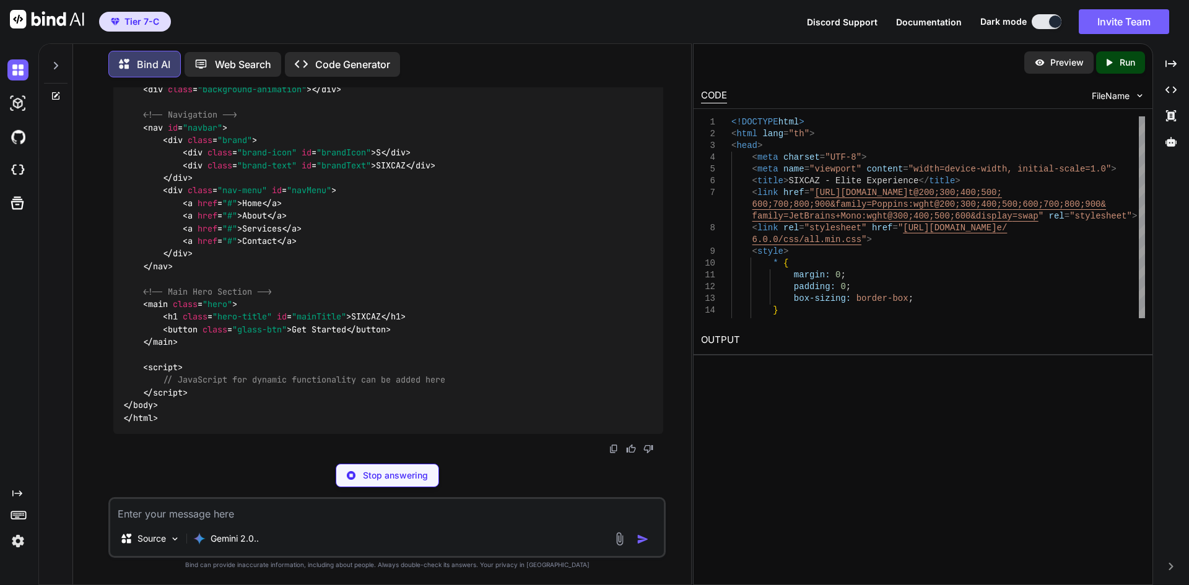
scroll to position [10016, 0]
type textarea "x"
type textarea "<button class="glass-btn">Get Started</button> </main> <script> // JavaScript f…"
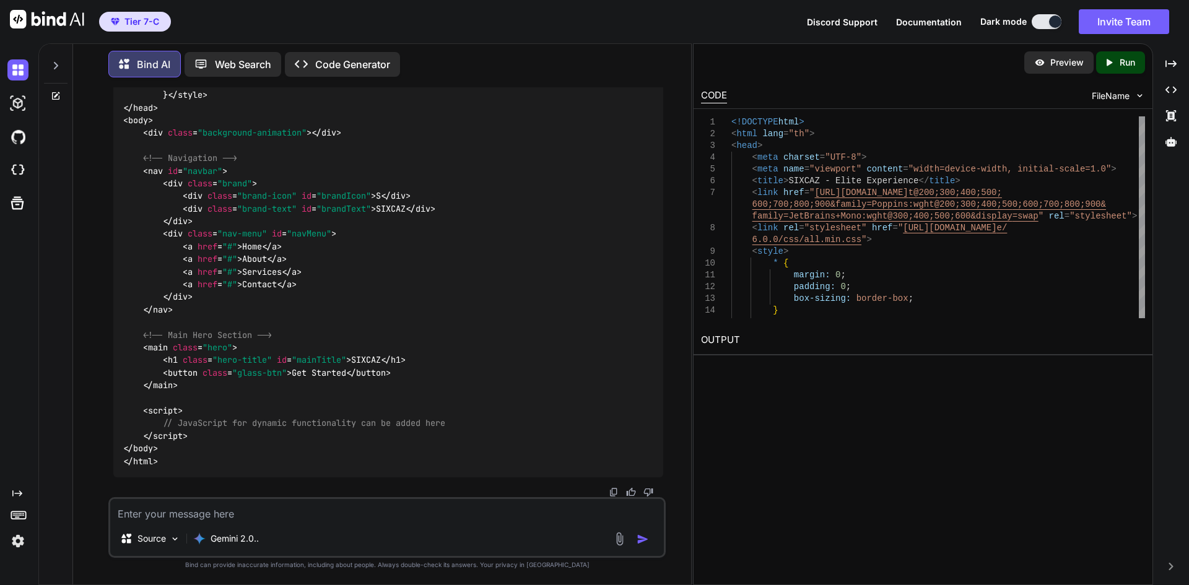
scroll to position [7291, 0]
click at [219, 505] on textarea at bounding box center [387, 510] width 554 height 22
paste textarea "<!DOCTYPE html> <html lang="th"> <head> <meta charset="UTF-8"> <meta name="view…"
type textarea "x"
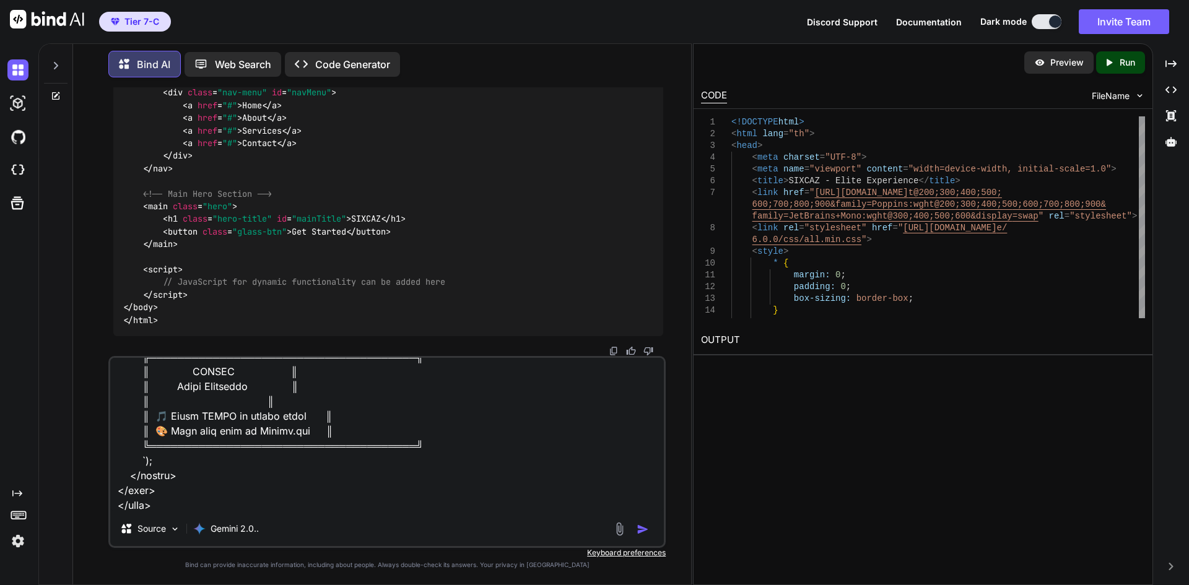
type textarea "<!DOCTYPE html> <html lang="th"> <head> <meta charset="UTF-8"> <meta name="view…"
click at [650, 526] on button "button" at bounding box center [645, 529] width 17 height 12
type textarea "x"
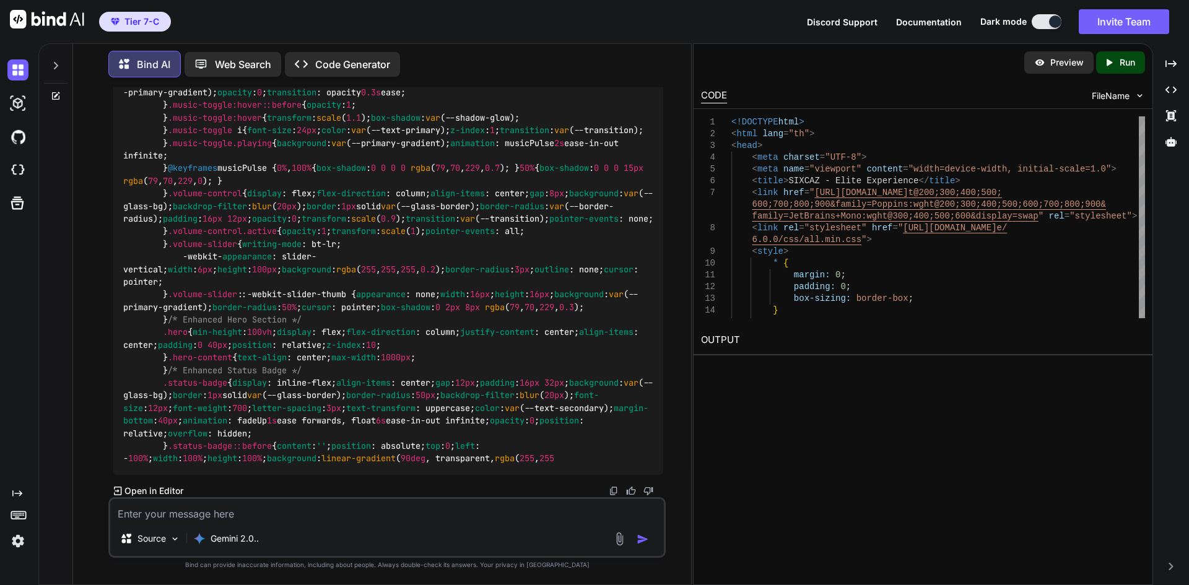
scroll to position [19477, 0]
click at [324, 528] on div "Source Gemini 2.0.." at bounding box center [387, 541] width 554 height 30
click at [297, 501] on textarea at bounding box center [387, 510] width 554 height 22
type textarea "x"
type textarea "f"
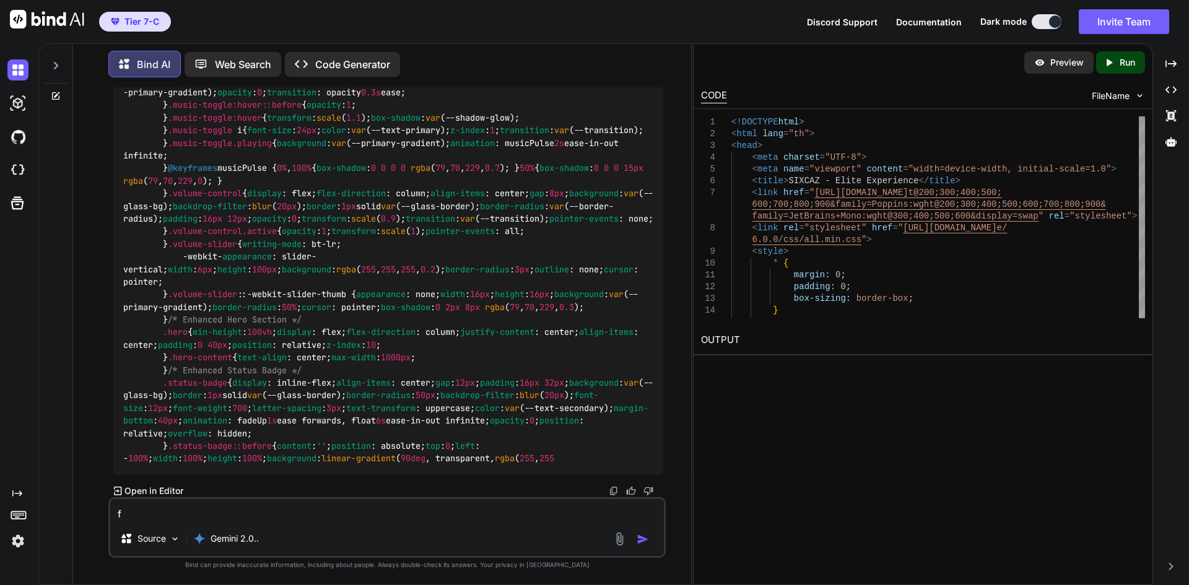
type textarea "x"
type textarea "fu"
type textarea "x"
type textarea "ful"
type textarea "x"
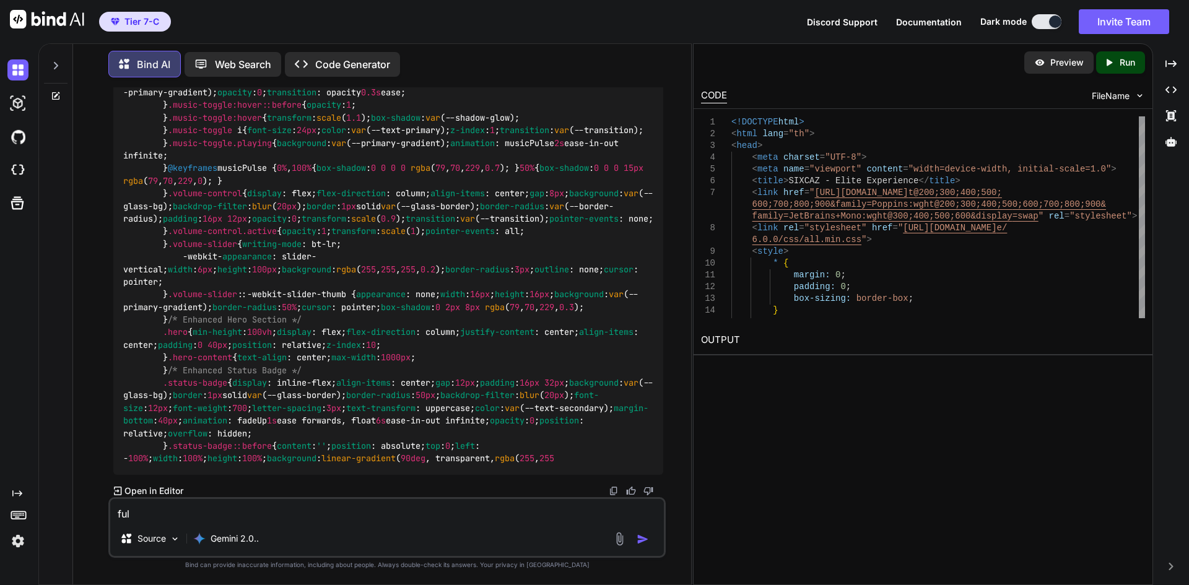
type textarea "full"
type textarea "x"
type textarea "full"
type textarea "x"
type textarea "full c"
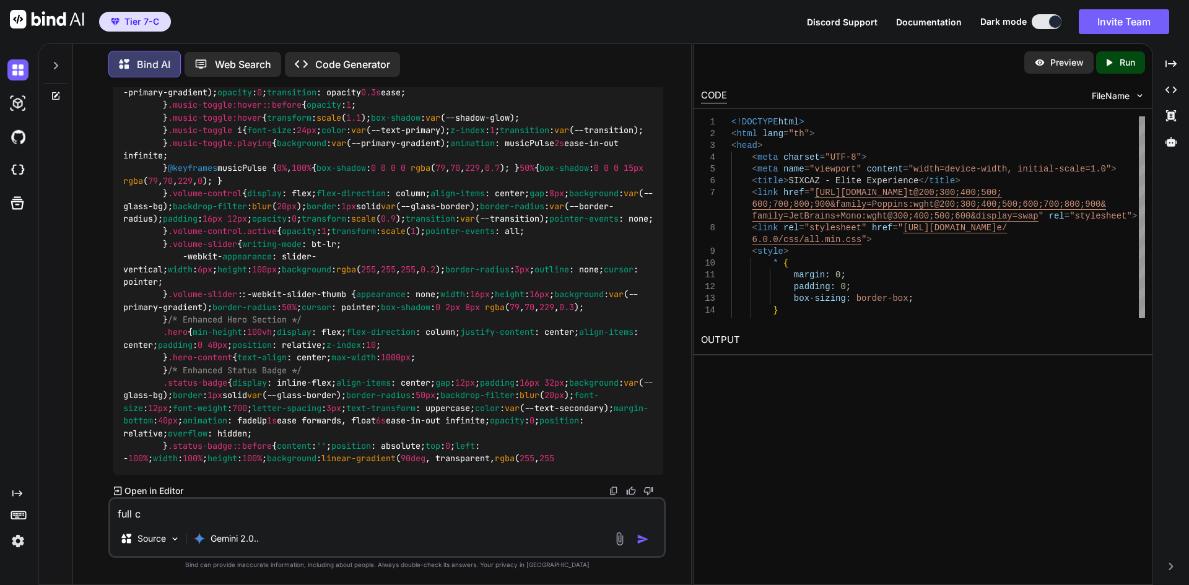
type textarea "x"
type textarea "full co"
type textarea "x"
type textarea "full cod"
type textarea "x"
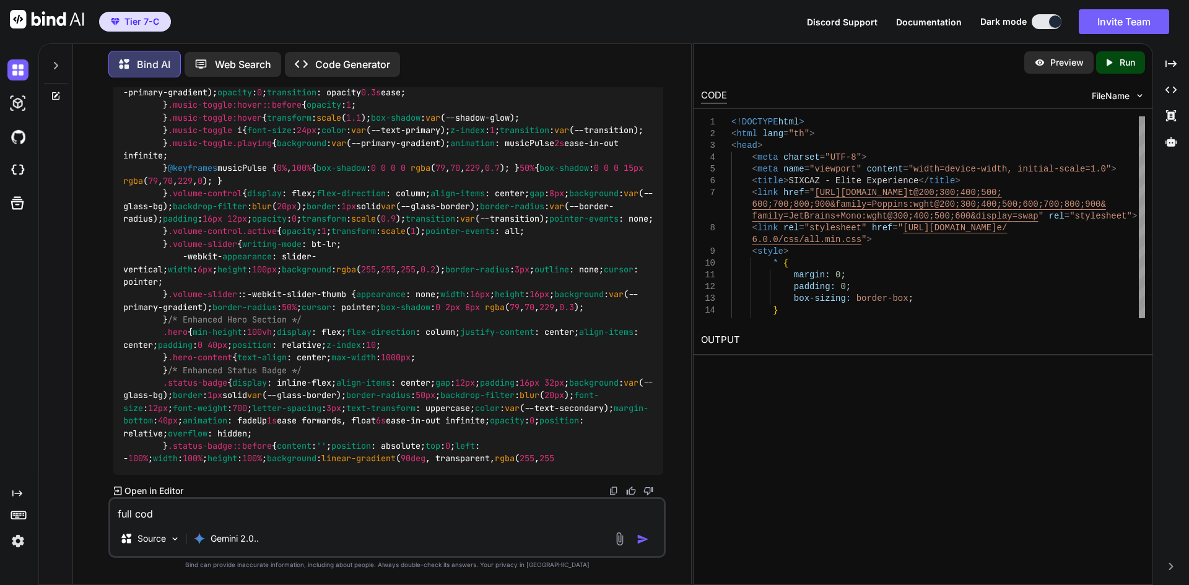
type textarea "full code"
type textarea "x"
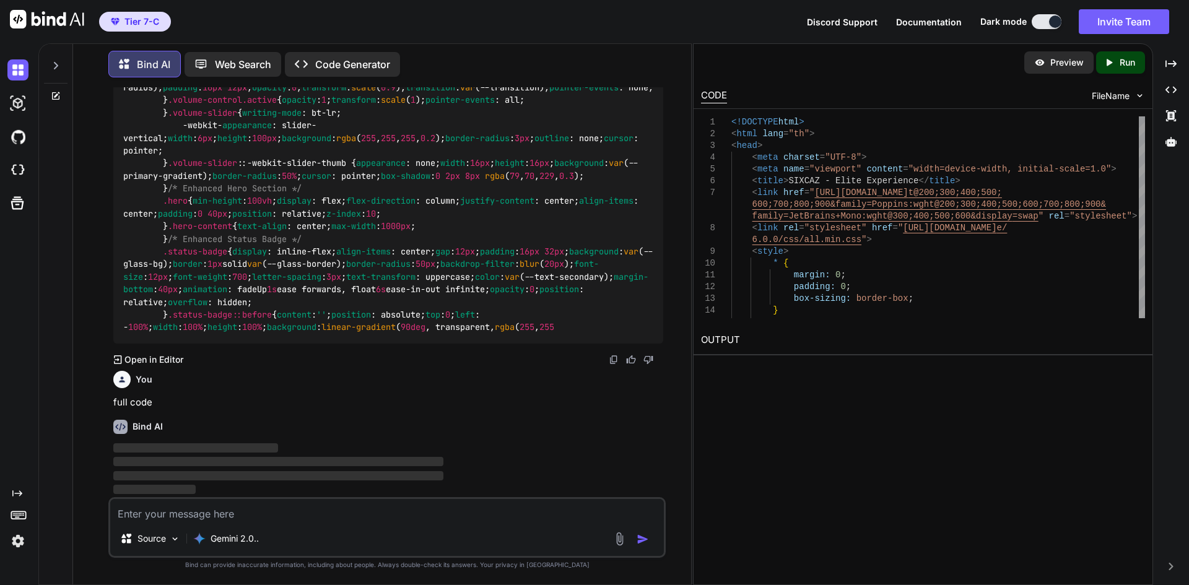
scroll to position [19608, 0]
click at [161, 359] on p "Open in Editor" at bounding box center [153, 360] width 59 height 12
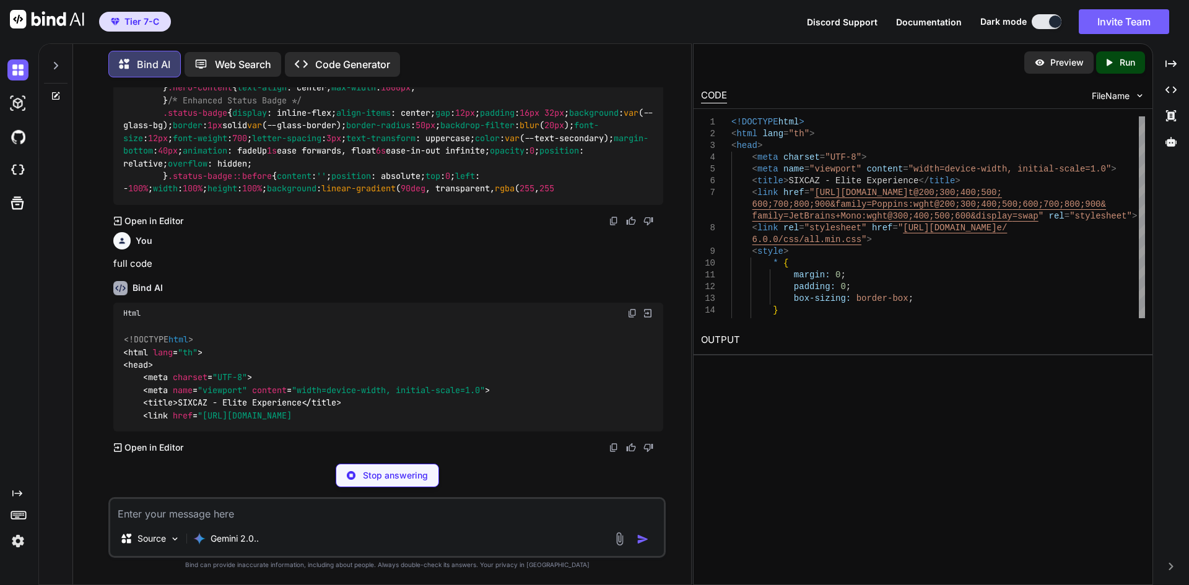
click at [138, 227] on p "Open in Editor" at bounding box center [153, 221] width 59 height 12
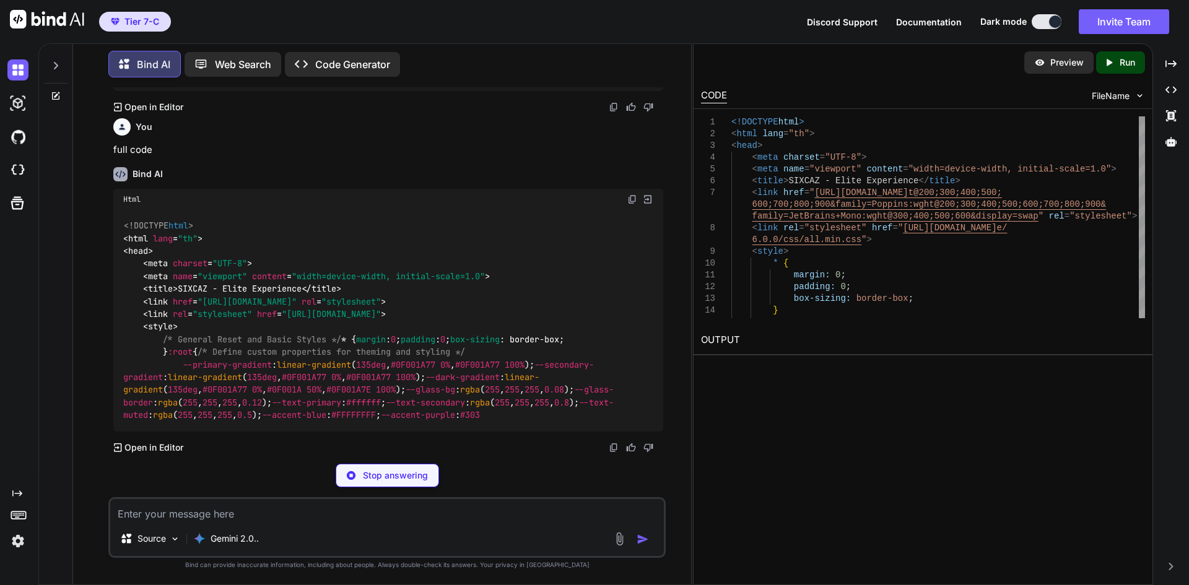
click at [136, 113] on p "Open in Editor" at bounding box center [153, 107] width 59 height 12
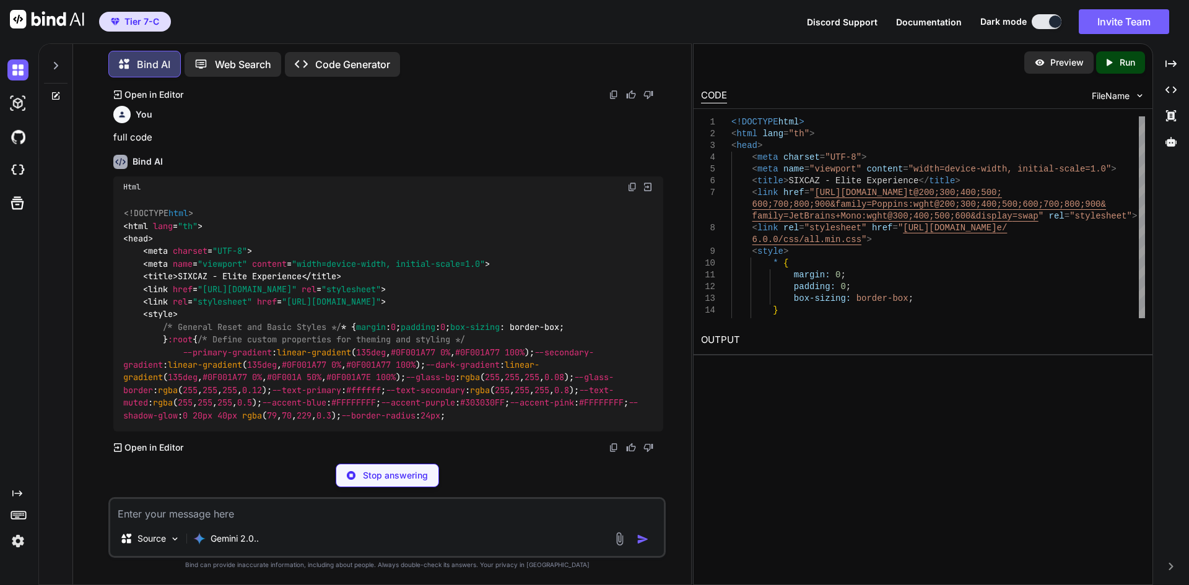
click at [113, 101] on div "Created with Pixso. Open in Editor" at bounding box center [148, 95] width 70 height 12
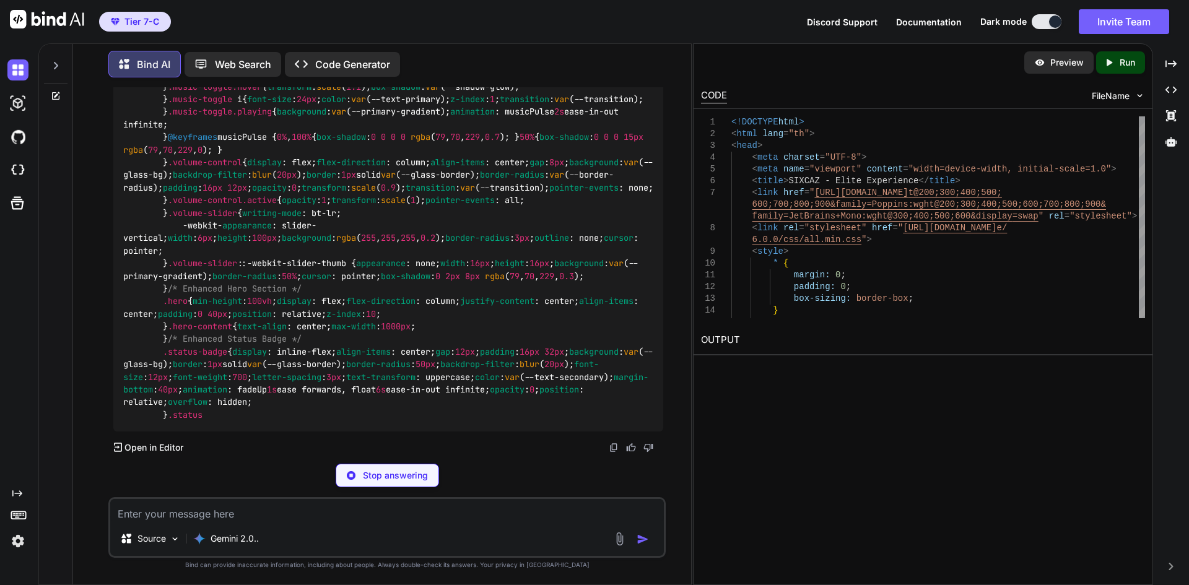
type textarea "x"
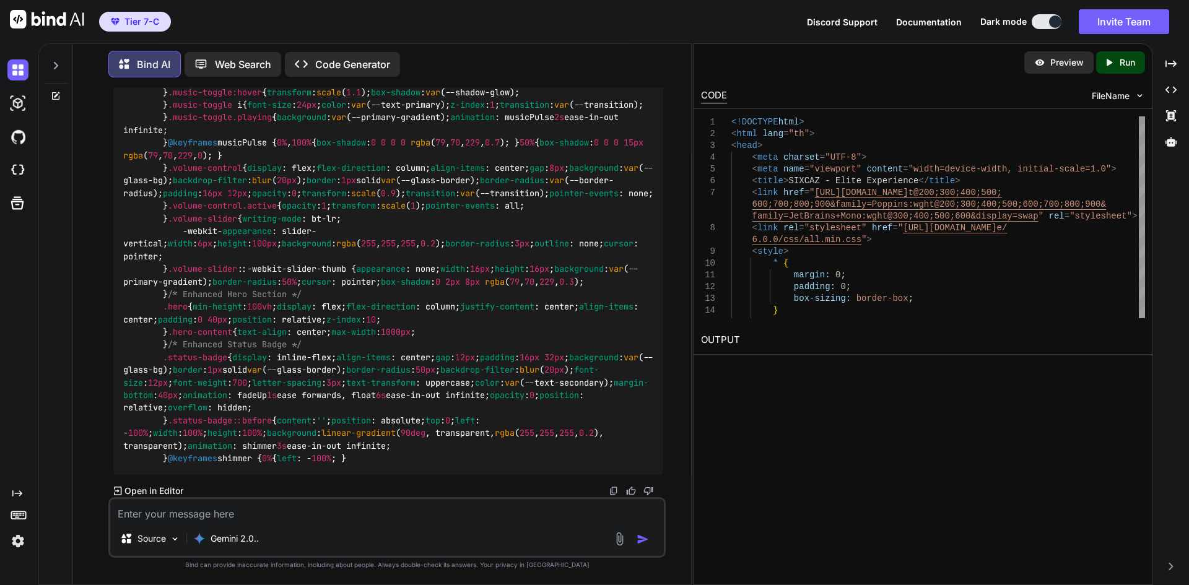
scroll to position [24881, 0]
click at [137, 490] on p "Open in Editor" at bounding box center [153, 491] width 59 height 12
click at [150, 491] on p "Open in Editor" at bounding box center [153, 491] width 59 height 12
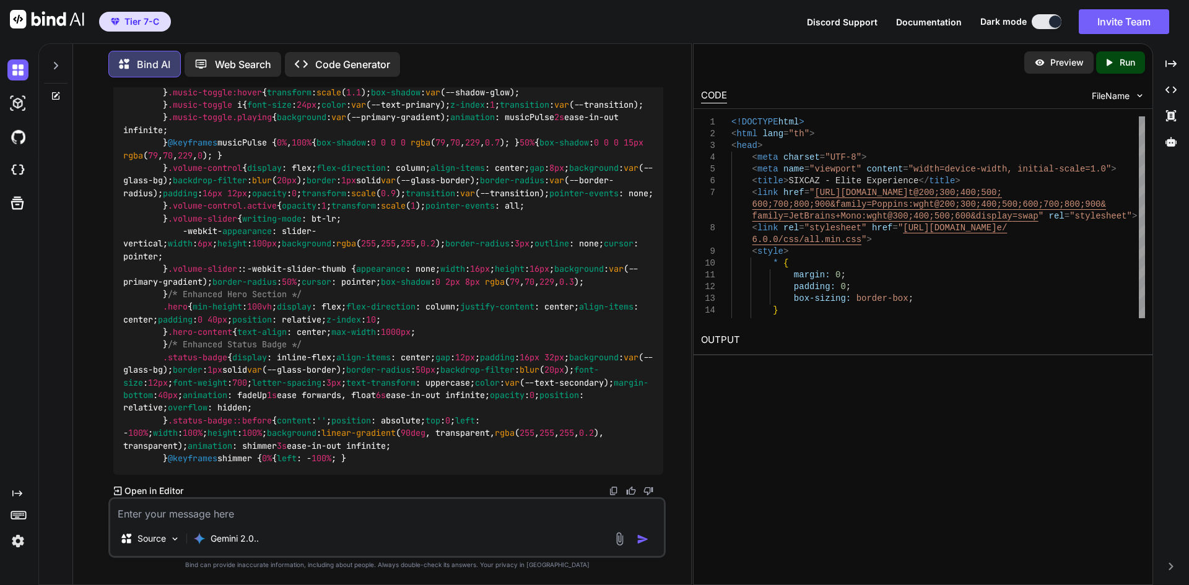
click at [114, 491] on icon "Created with Pixso." at bounding box center [118, 491] width 8 height 9
click at [20, 107] on img at bounding box center [17, 103] width 21 height 21
